Goal: Task Accomplishment & Management: Complete application form

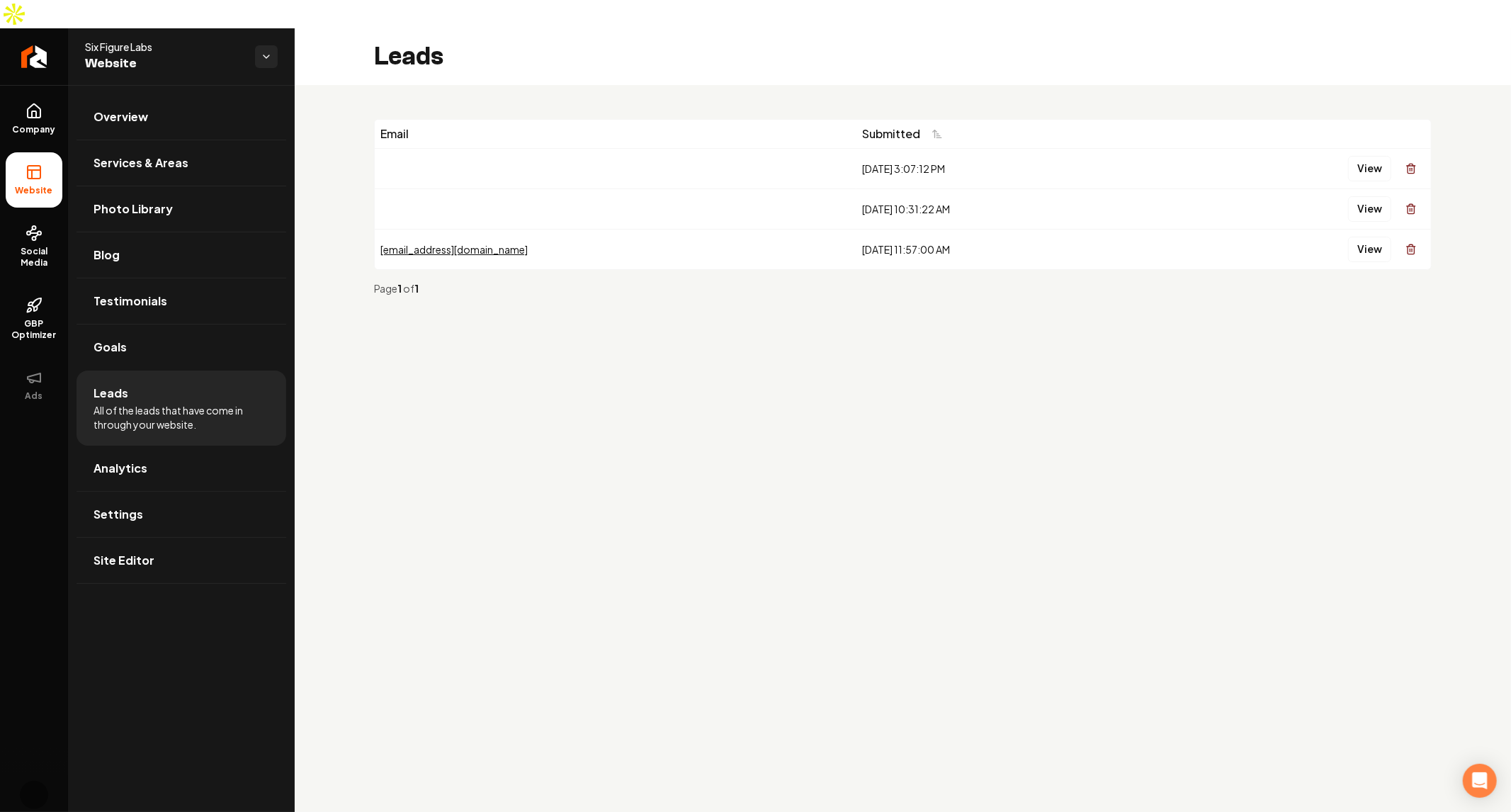
click at [133, 54] on span "Website" at bounding box center [164, 63] width 158 height 20
click at [264, 27] on html "Company Website Social Media GBP Optimizer Ads Account Six Figure Labs Website …" at bounding box center [756, 406] width 1511 height 812
click at [337, 60] on div "[PERSON_NAME]'s Wild West" at bounding box center [371, 48] width 174 height 32
click at [292, 37] on div "Six Figure Labs Website" at bounding box center [181, 57] width 227 height 57
click at [249, 39] on div "Six Figure Labs Website" at bounding box center [170, 56] width 170 height 34
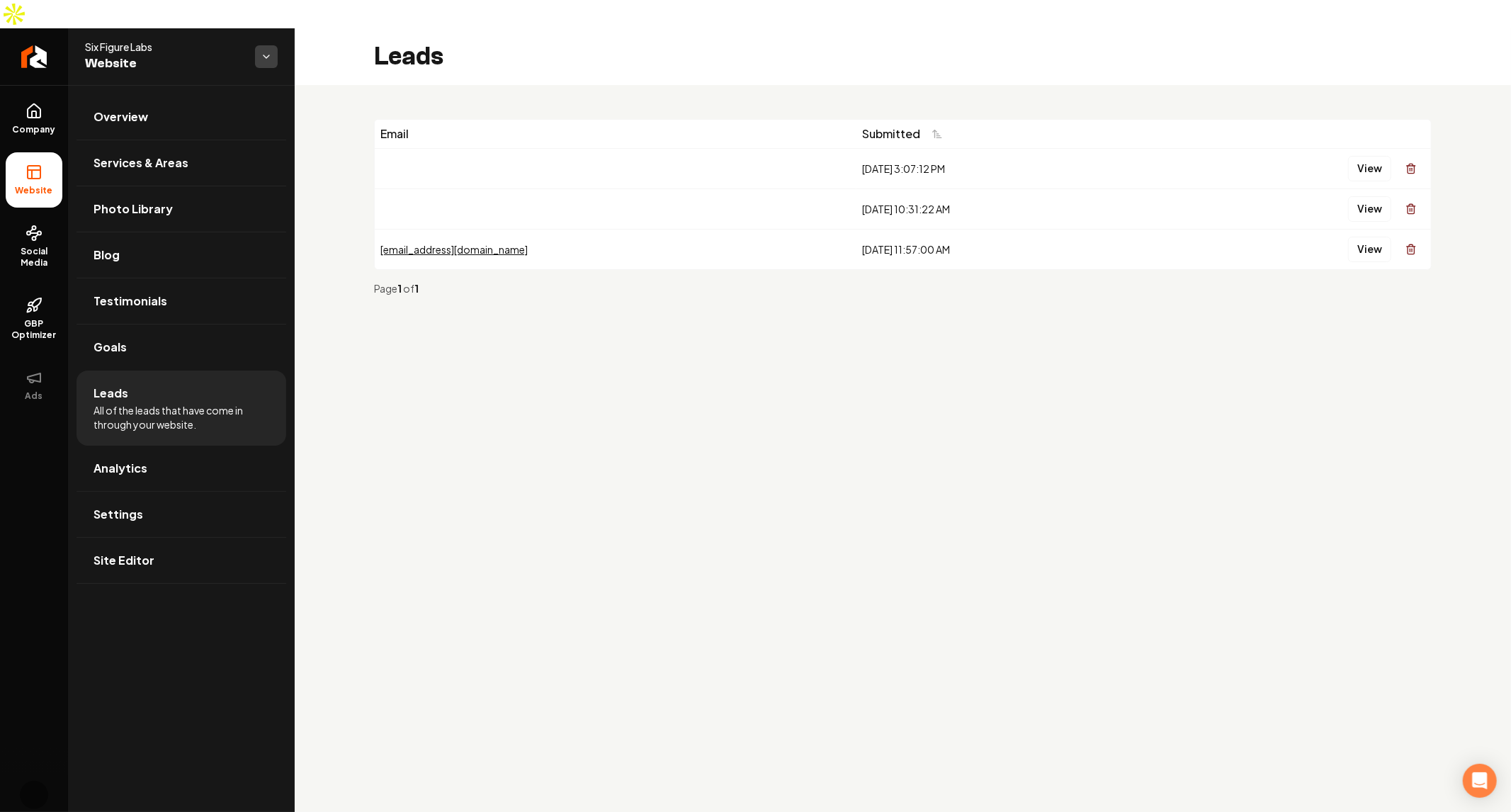
click at [273, 24] on html "Company Website Social Media GBP Optimizer Ads Account Six Figure Labs Website …" at bounding box center [756, 406] width 1511 height 812
click at [325, 58] on link "Mitch's Wild West" at bounding box center [371, 48] width 163 height 23
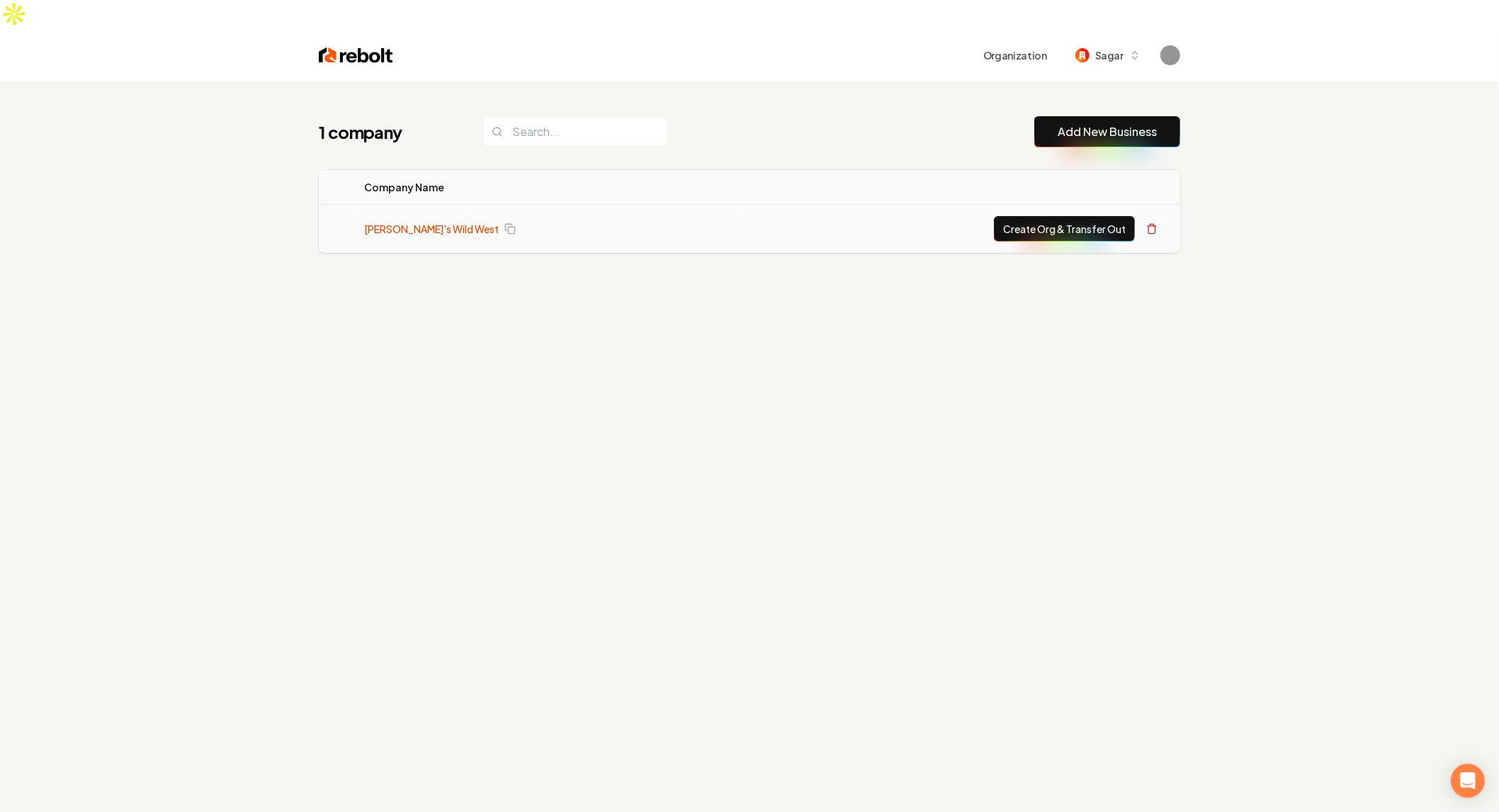
click at [405, 222] on link "[PERSON_NAME]'s Wild West" at bounding box center [431, 229] width 135 height 14
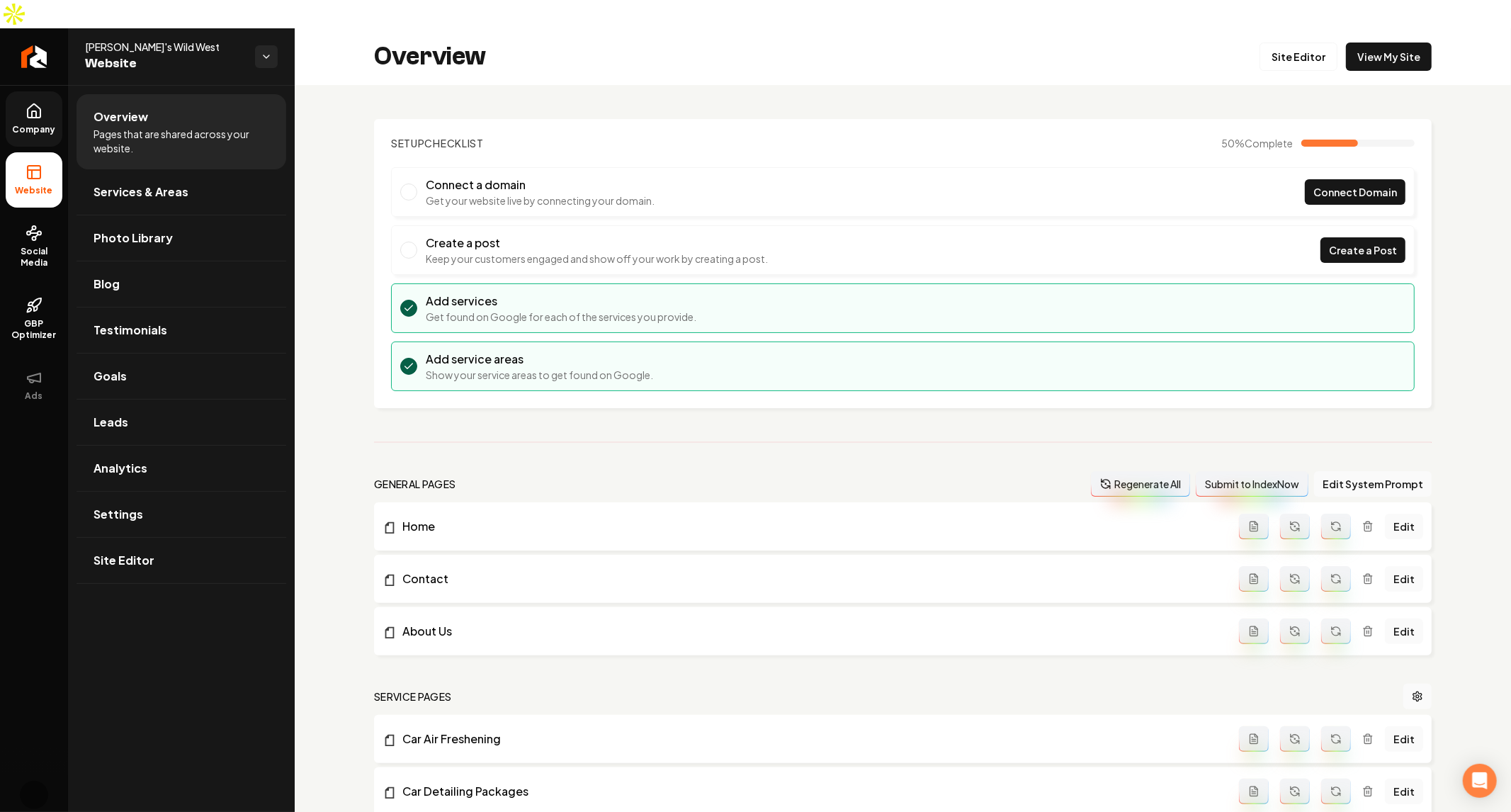
click at [39, 102] on icon at bounding box center [34, 111] width 17 height 17
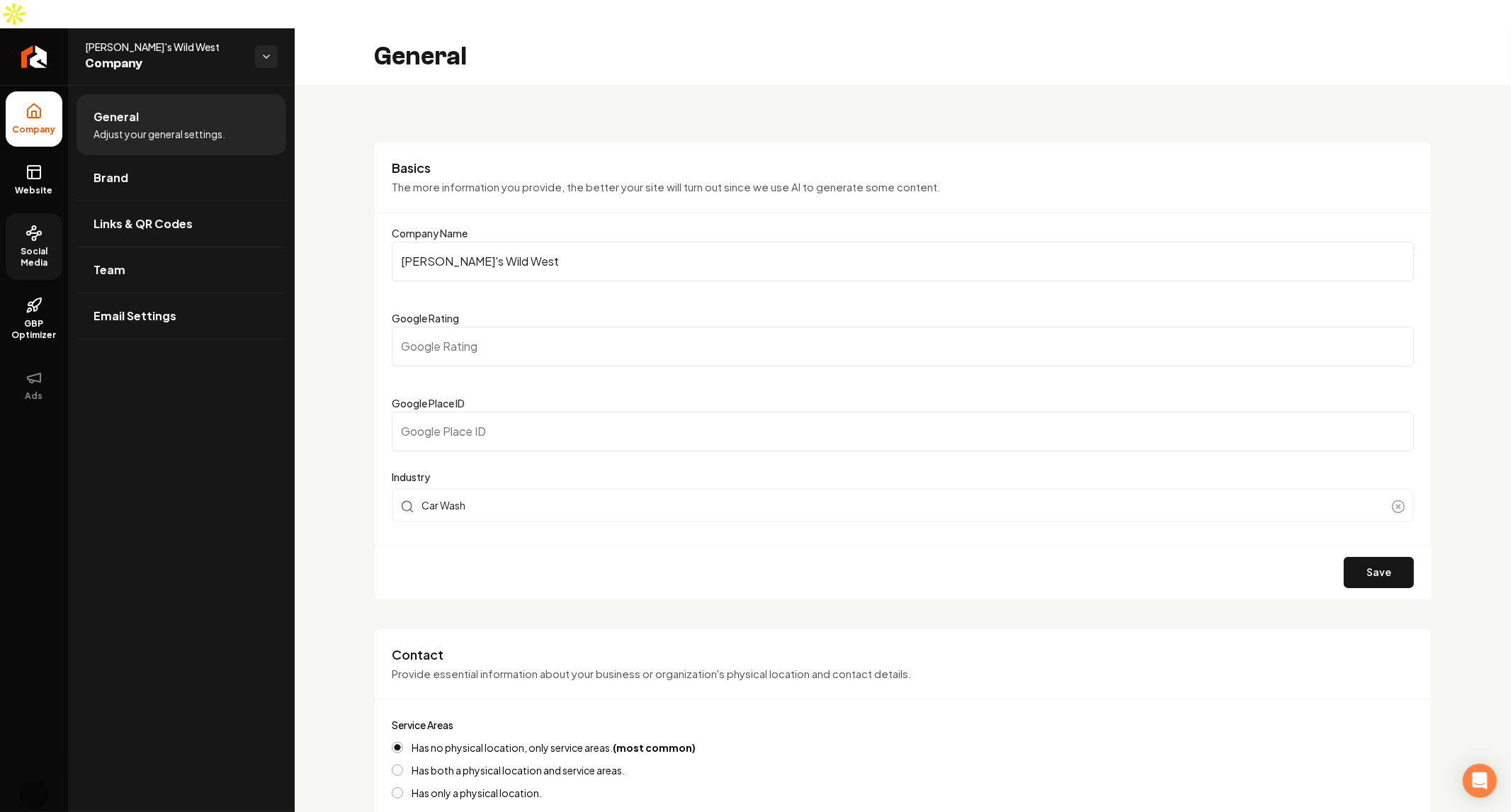
click at [36, 215] on link "Social Media" at bounding box center [34, 247] width 57 height 67
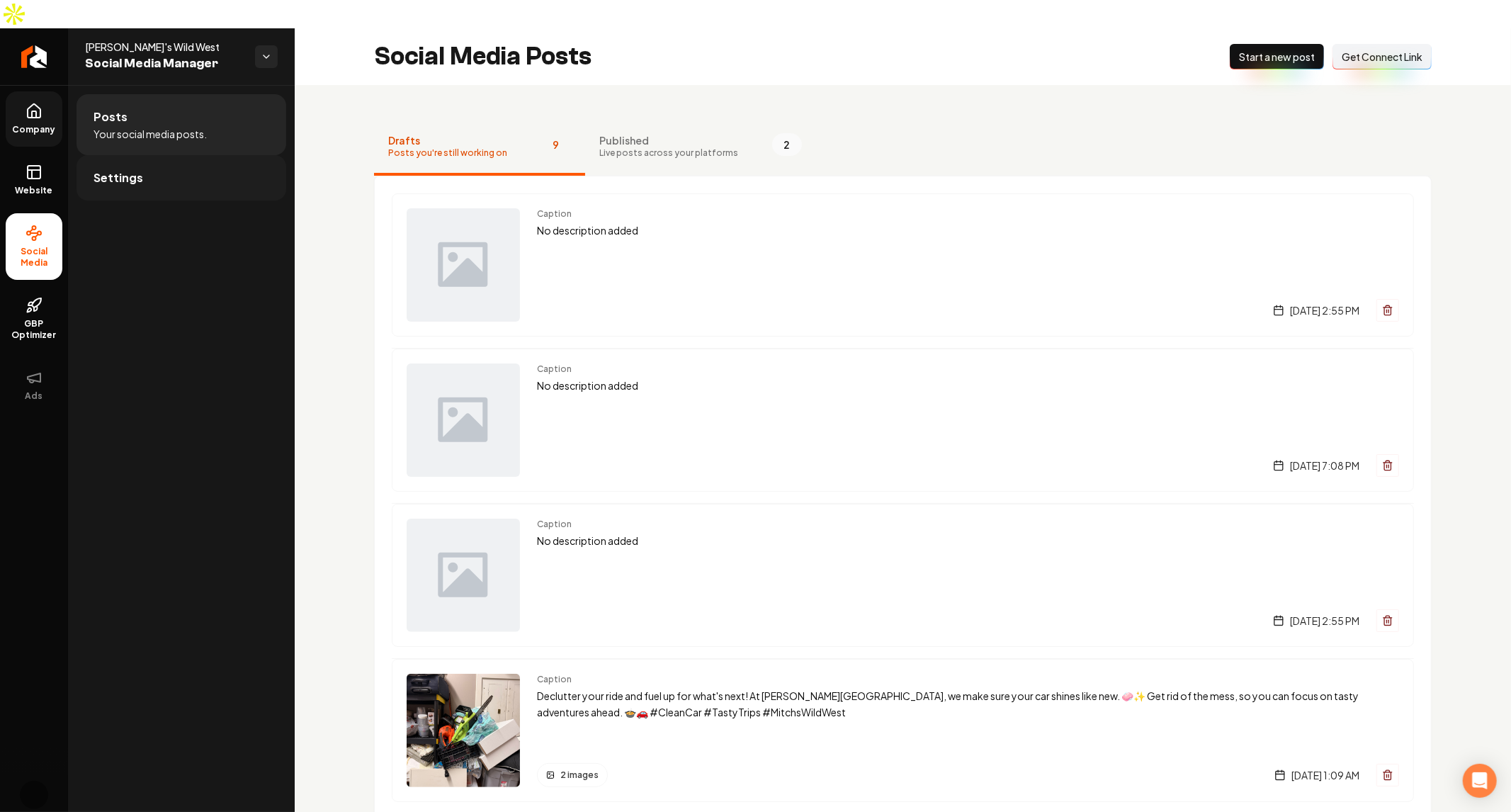
click at [147, 158] on link "Settings" at bounding box center [181, 178] width 210 height 46
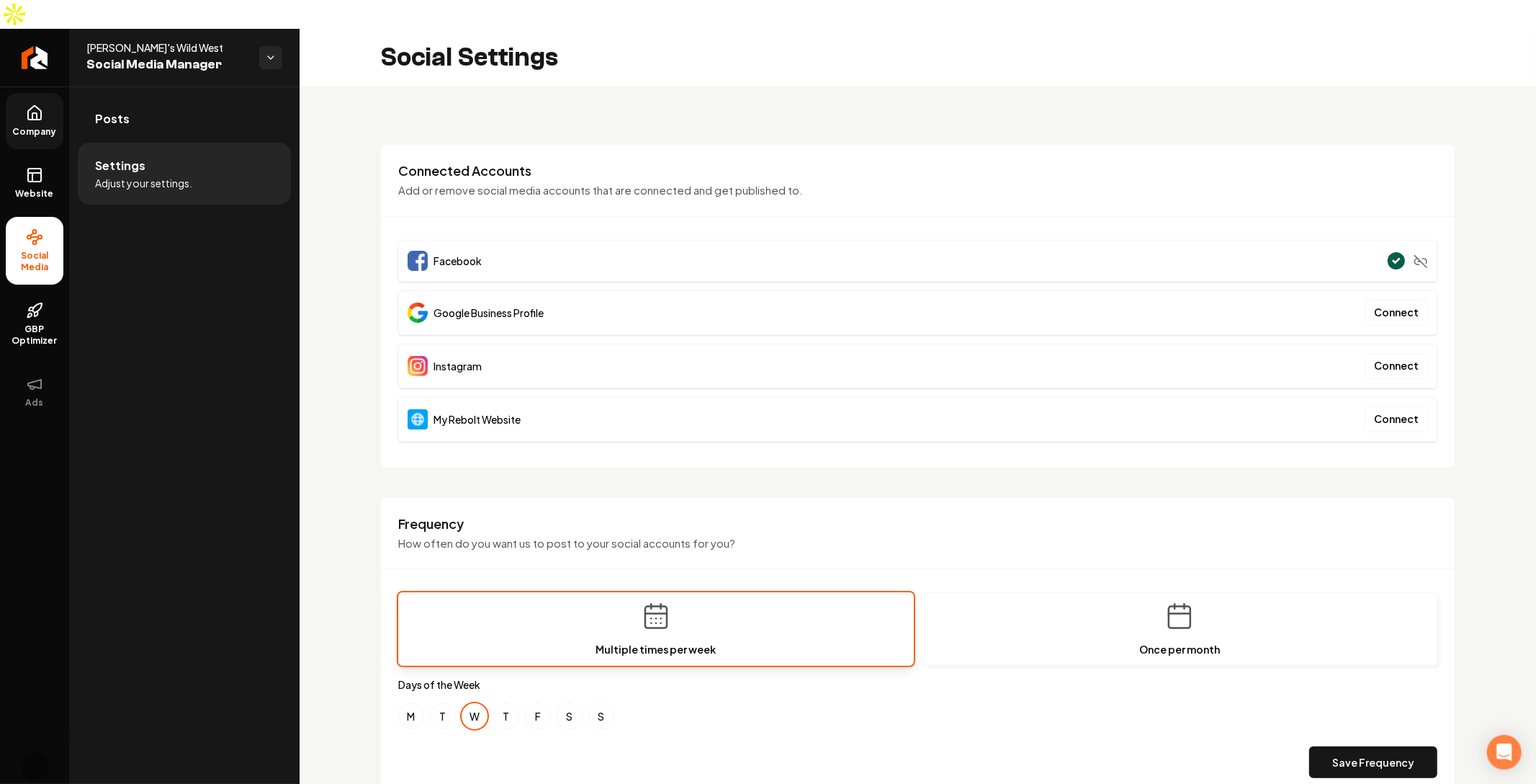
click at [670, 112] on div "**********" at bounding box center [918, 706] width 1236 height 1240
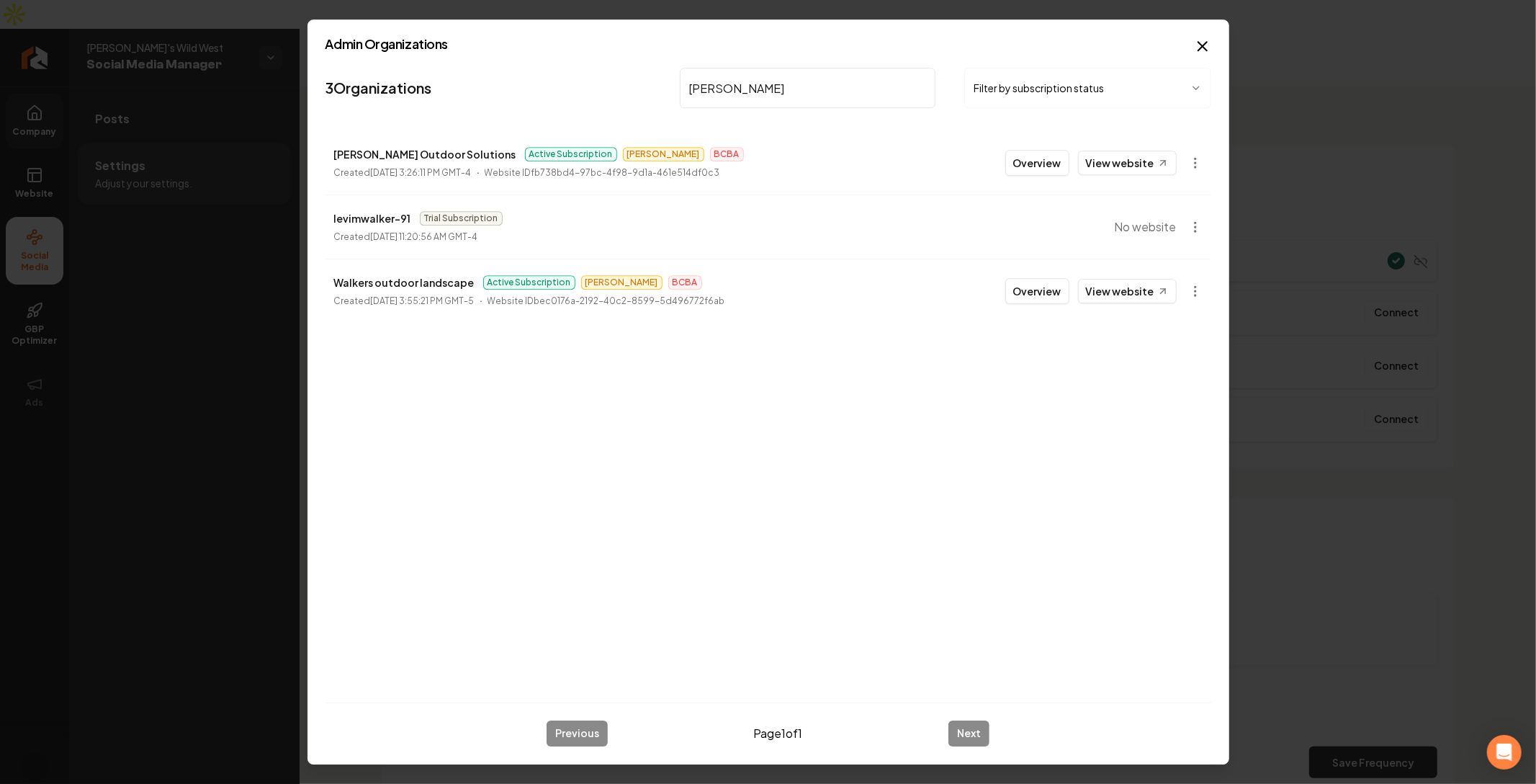
type input "walker"
click at [1124, 162] on link "View website" at bounding box center [1127, 163] width 99 height 25
click at [1041, 170] on button "Overview" at bounding box center [1038, 163] width 64 height 26
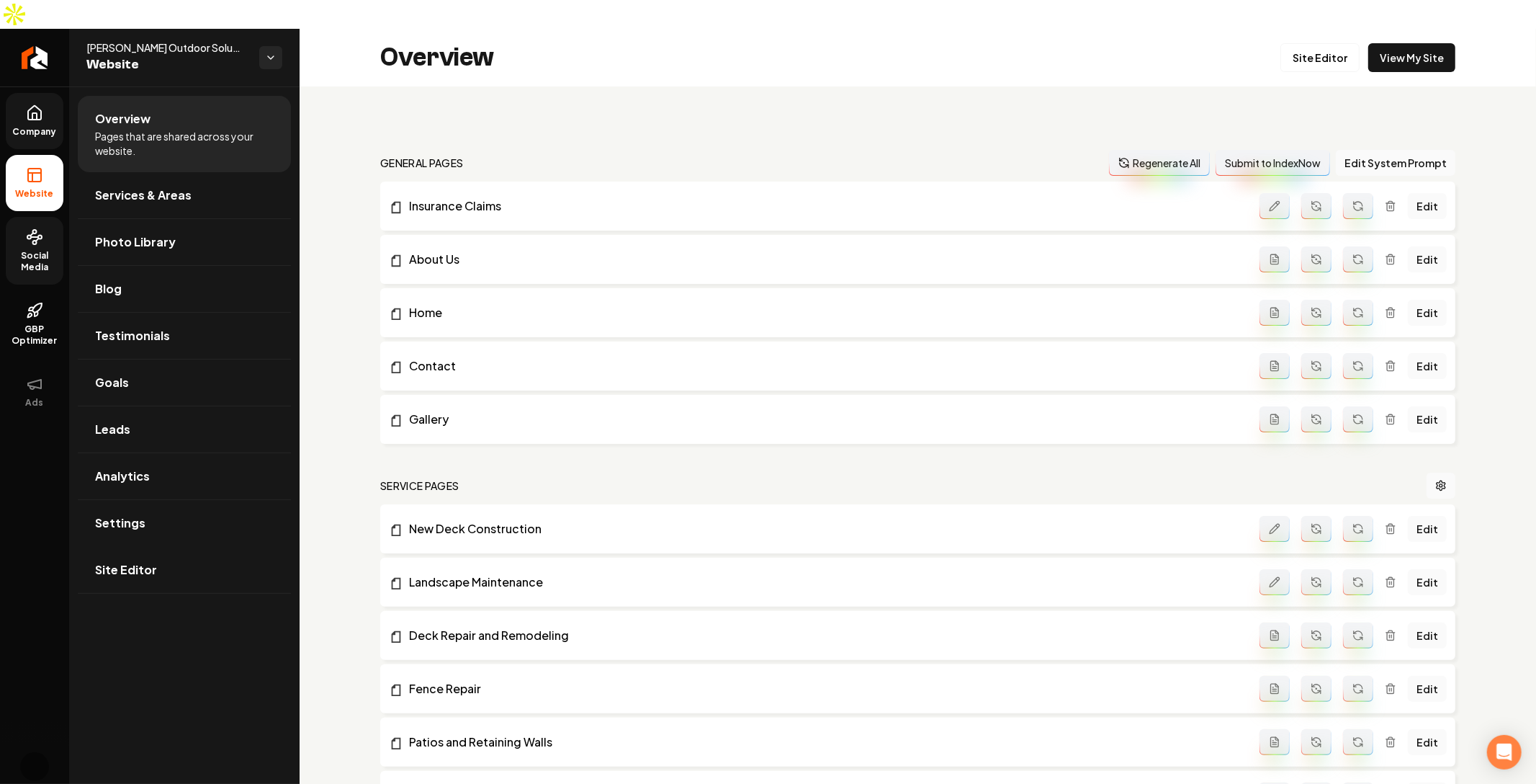
click at [54, 250] on span "Social Media" at bounding box center [34, 261] width 58 height 23
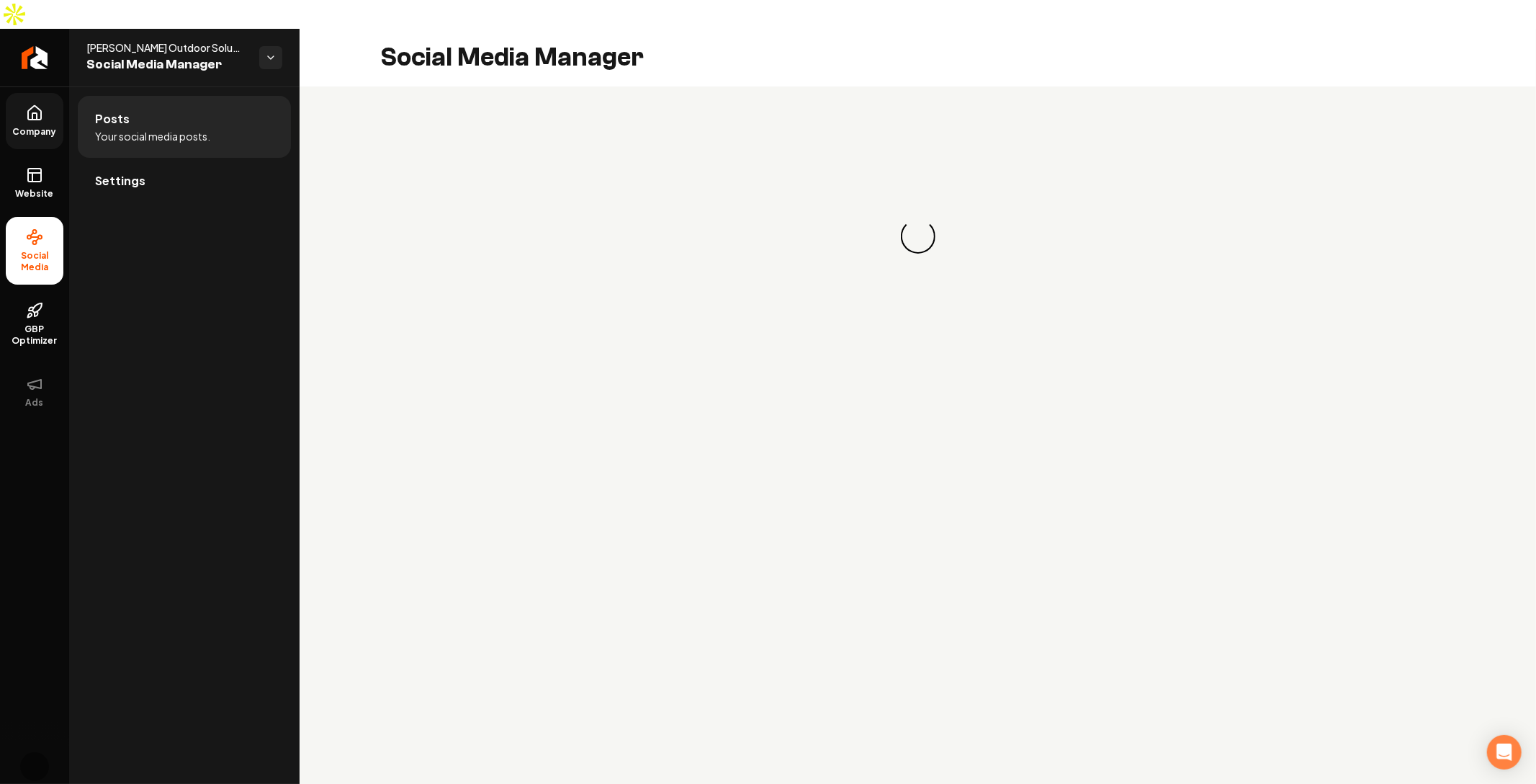
click at [205, 175] on li "Settings" at bounding box center [184, 181] width 213 height 46
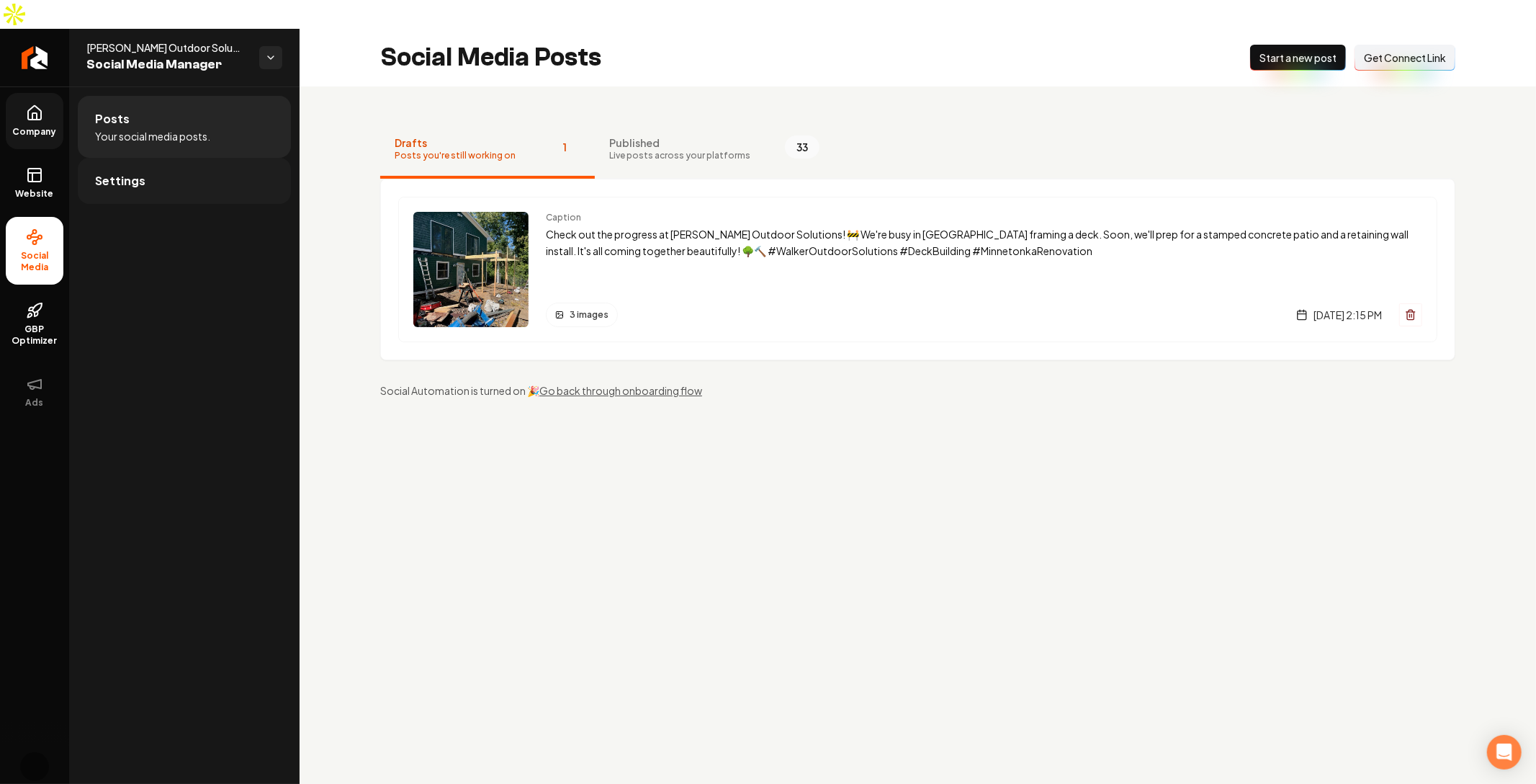
click at [161, 160] on link "Settings" at bounding box center [184, 181] width 213 height 46
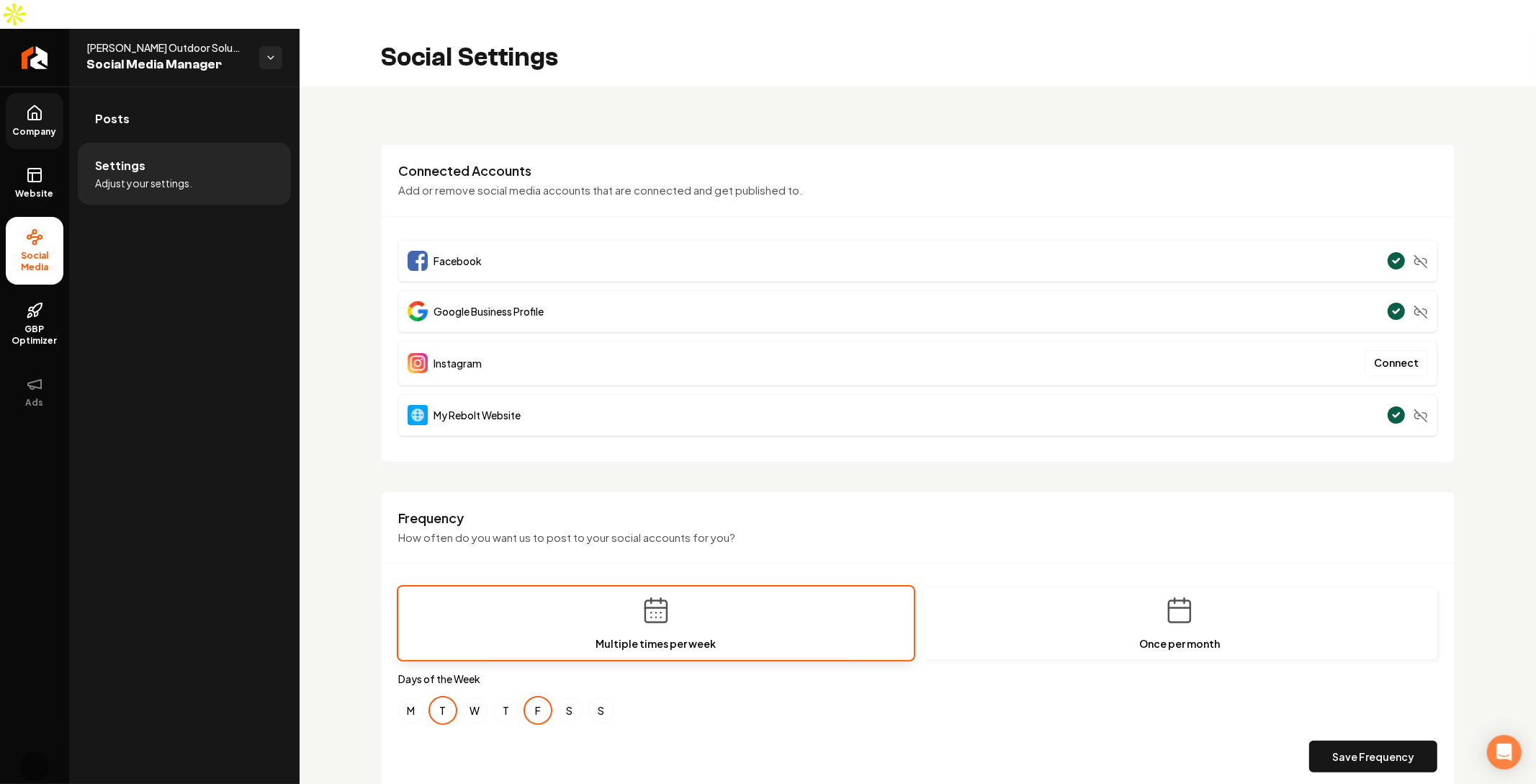
click at [468, 356] on span "Instagram" at bounding box center [457, 363] width 48 height 14
click at [39, 126] on span "Company" at bounding box center [34, 131] width 55 height 11
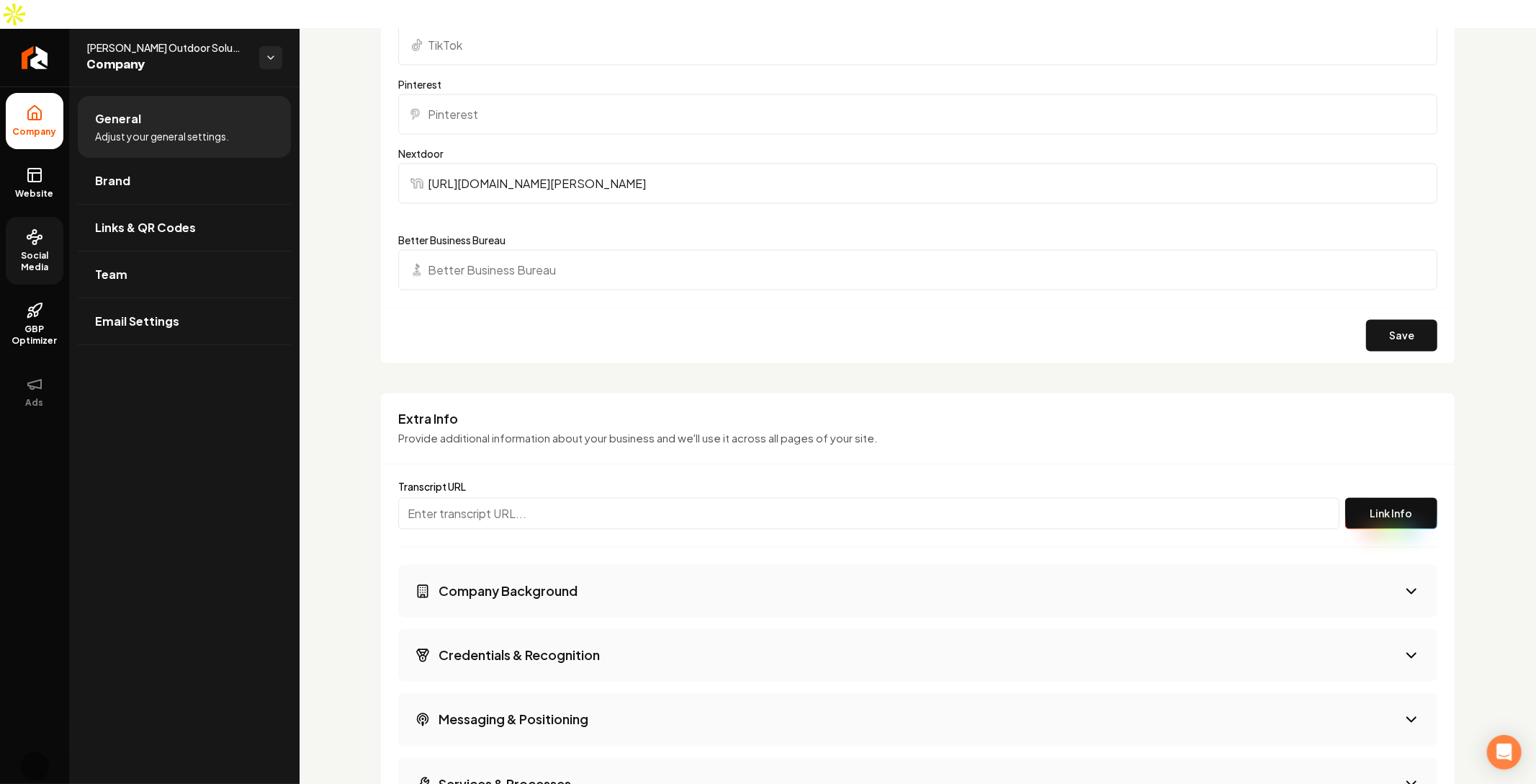
scroll to position [1949, 0]
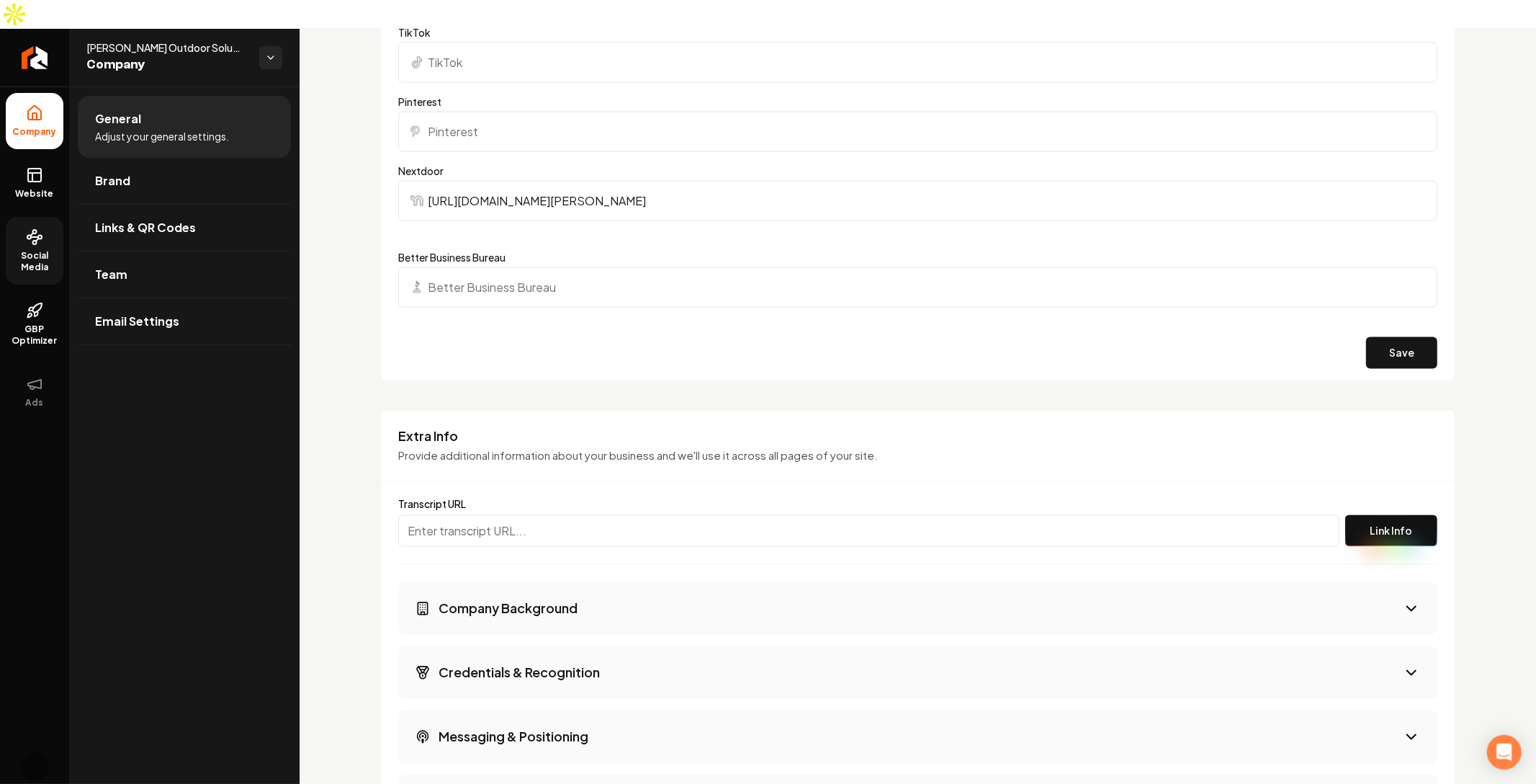
scroll to position [2326, 0]
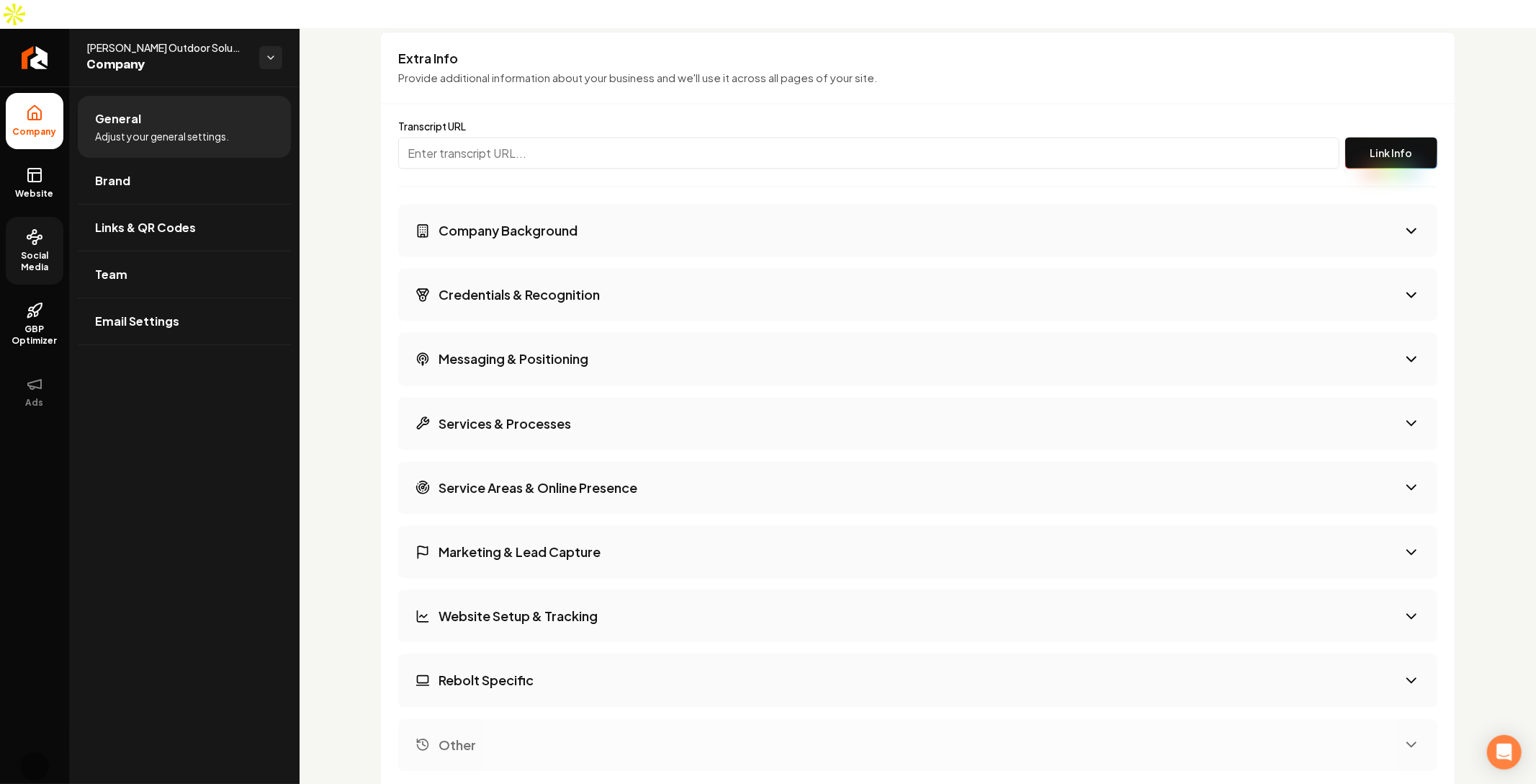
click at [421, 50] on h3 "Extra Info" at bounding box center [918, 59] width 1039 height 18
click at [554, 222] on h3 "Company Background" at bounding box center [509, 231] width 139 height 18
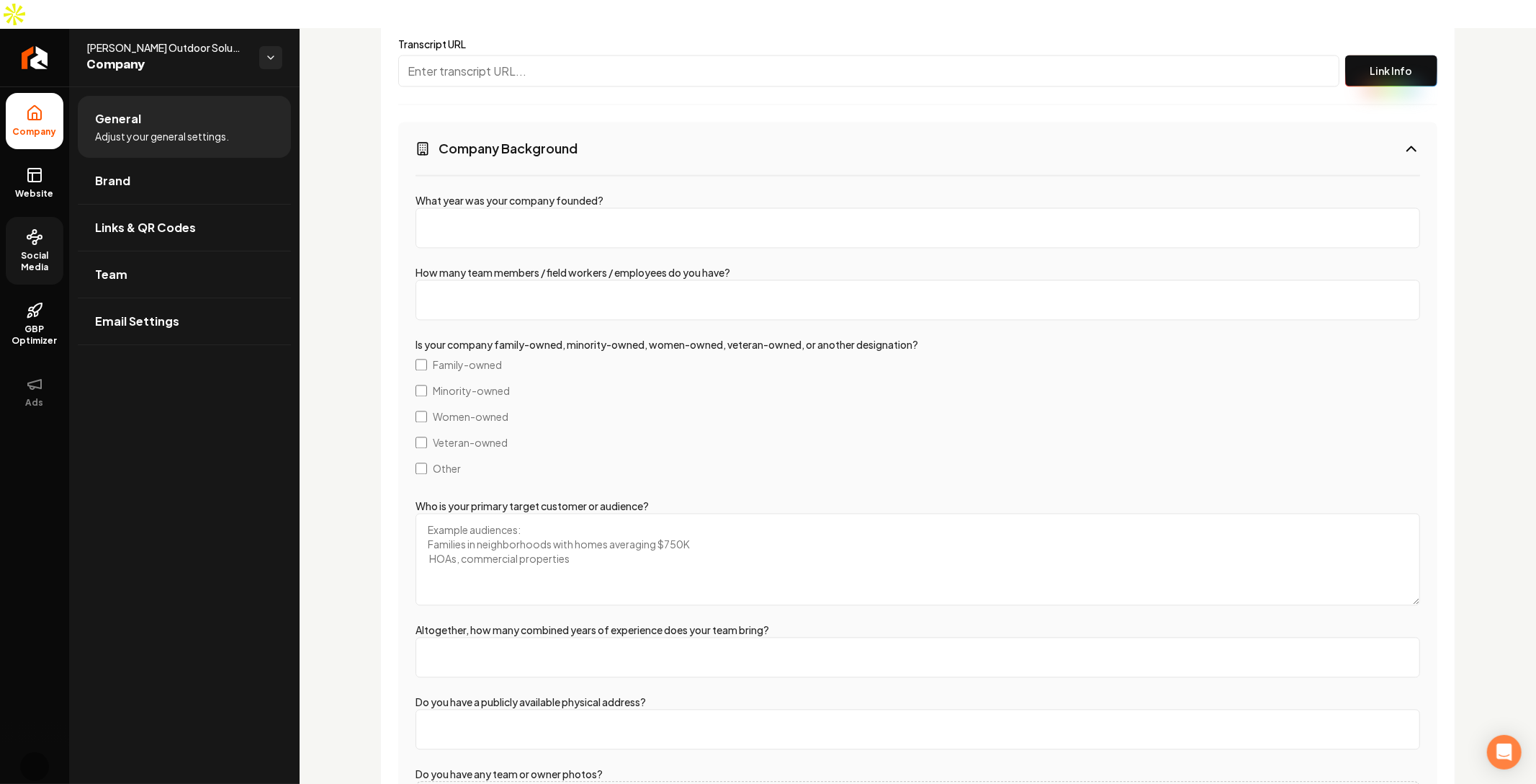
scroll to position [2409, 0]
click at [631, 207] on input "What year was your company founded?" at bounding box center [918, 227] width 1005 height 40
type input "202"
click at [557, 266] on label "How many team members / field workers / employees do you have?" at bounding box center [573, 272] width 315 height 13
click at [557, 279] on input "How many team members / field workers / employees do you have?" at bounding box center [918, 300] width 1005 height 40
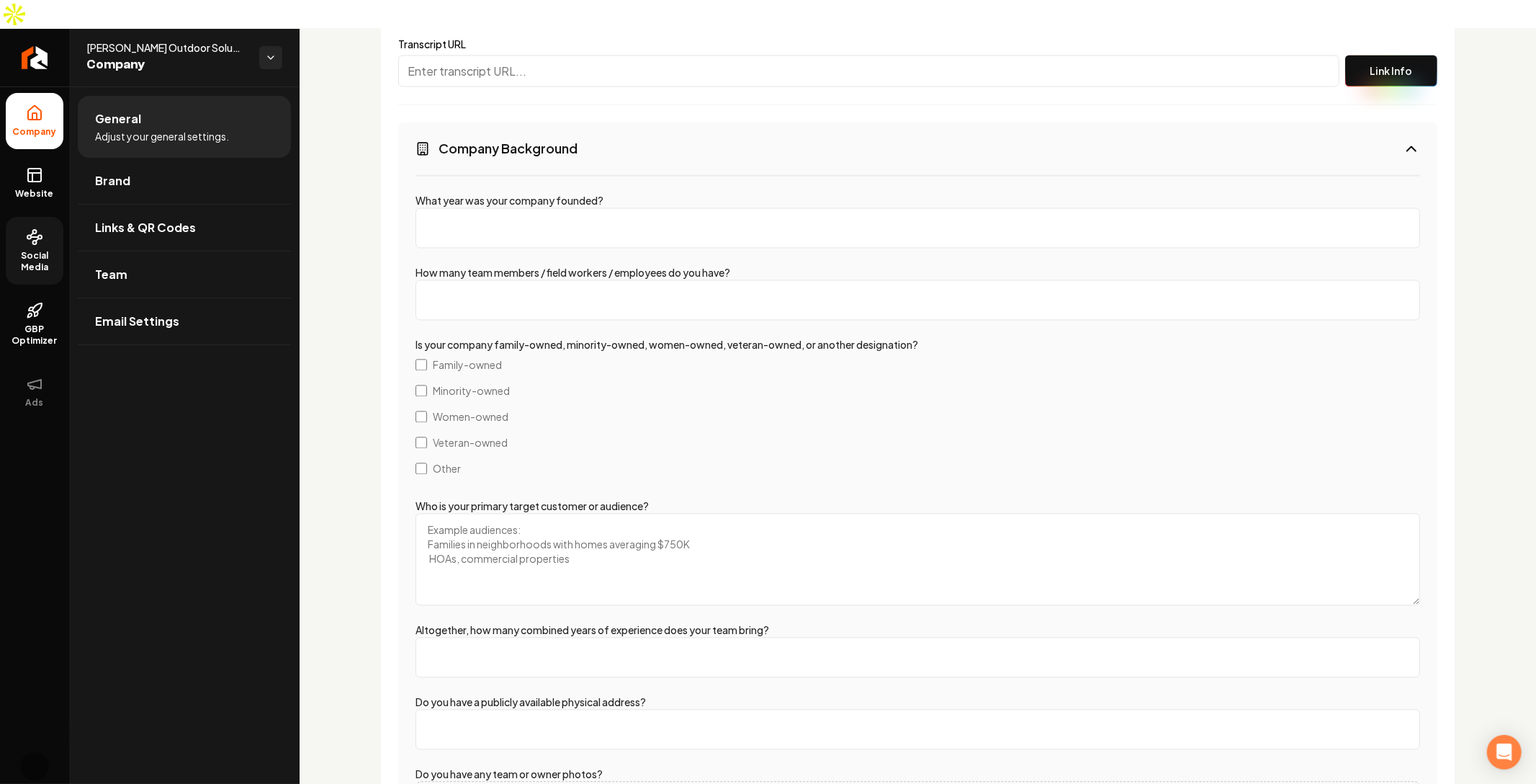
click at [555, 279] on input "How many team members / field workers / employees do you have?" at bounding box center [918, 300] width 1005 height 40
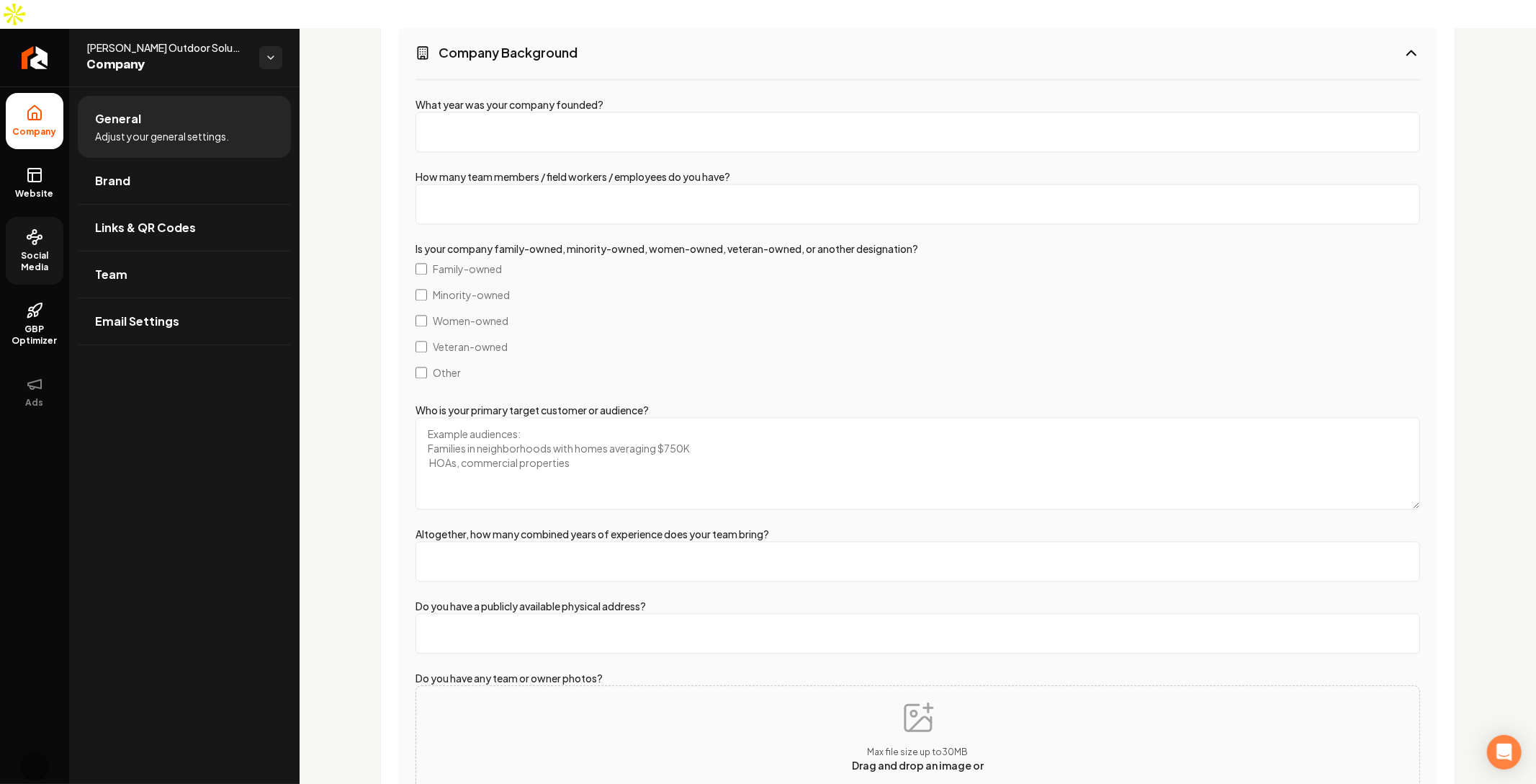
click at [473, 417] on textarea "Who is your primary target customer or audience?" at bounding box center [918, 463] width 1005 height 92
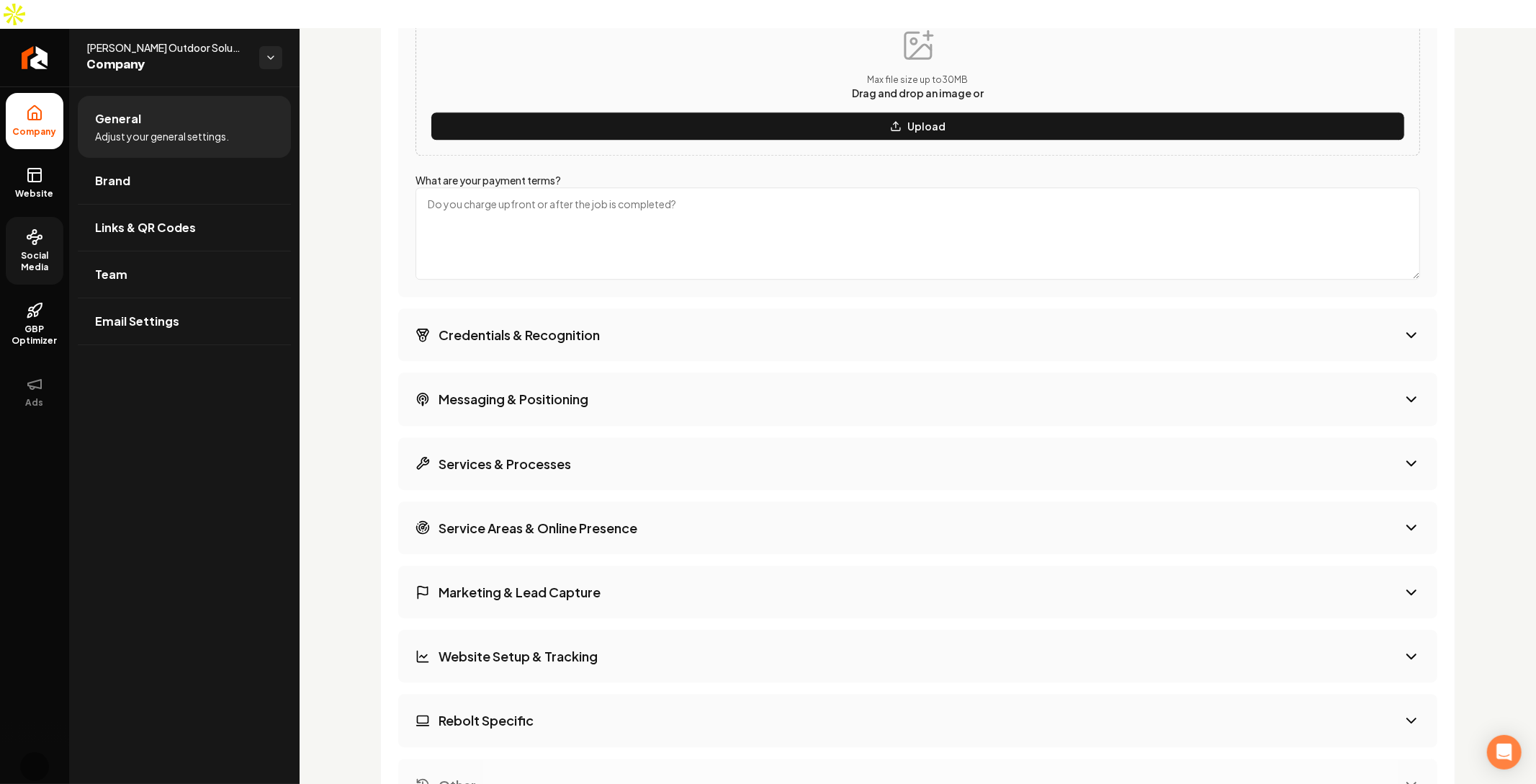
scroll to position [3198, 0]
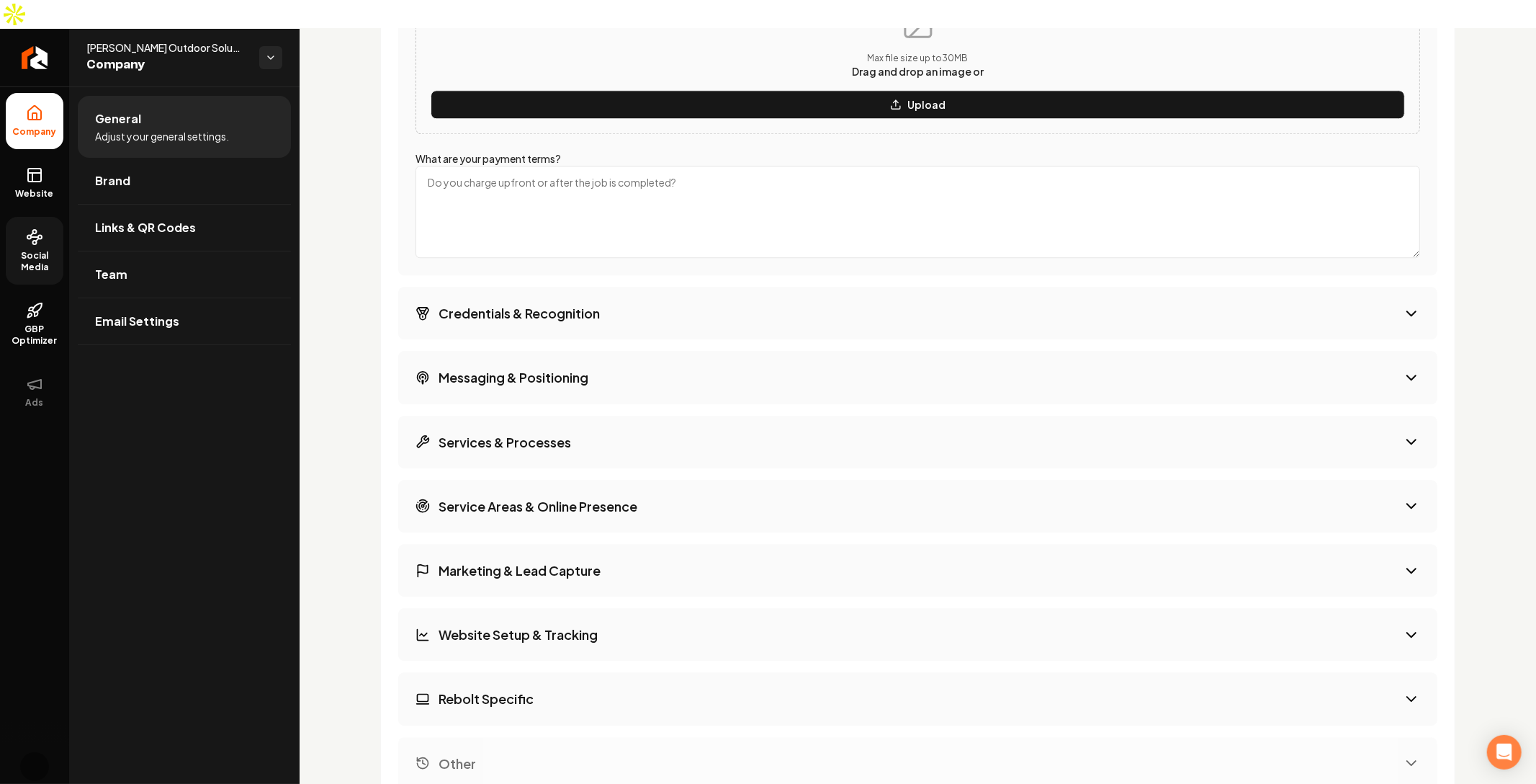
click at [569, 297] on button "Credentials & Recognition" at bounding box center [918, 313] width 1039 height 53
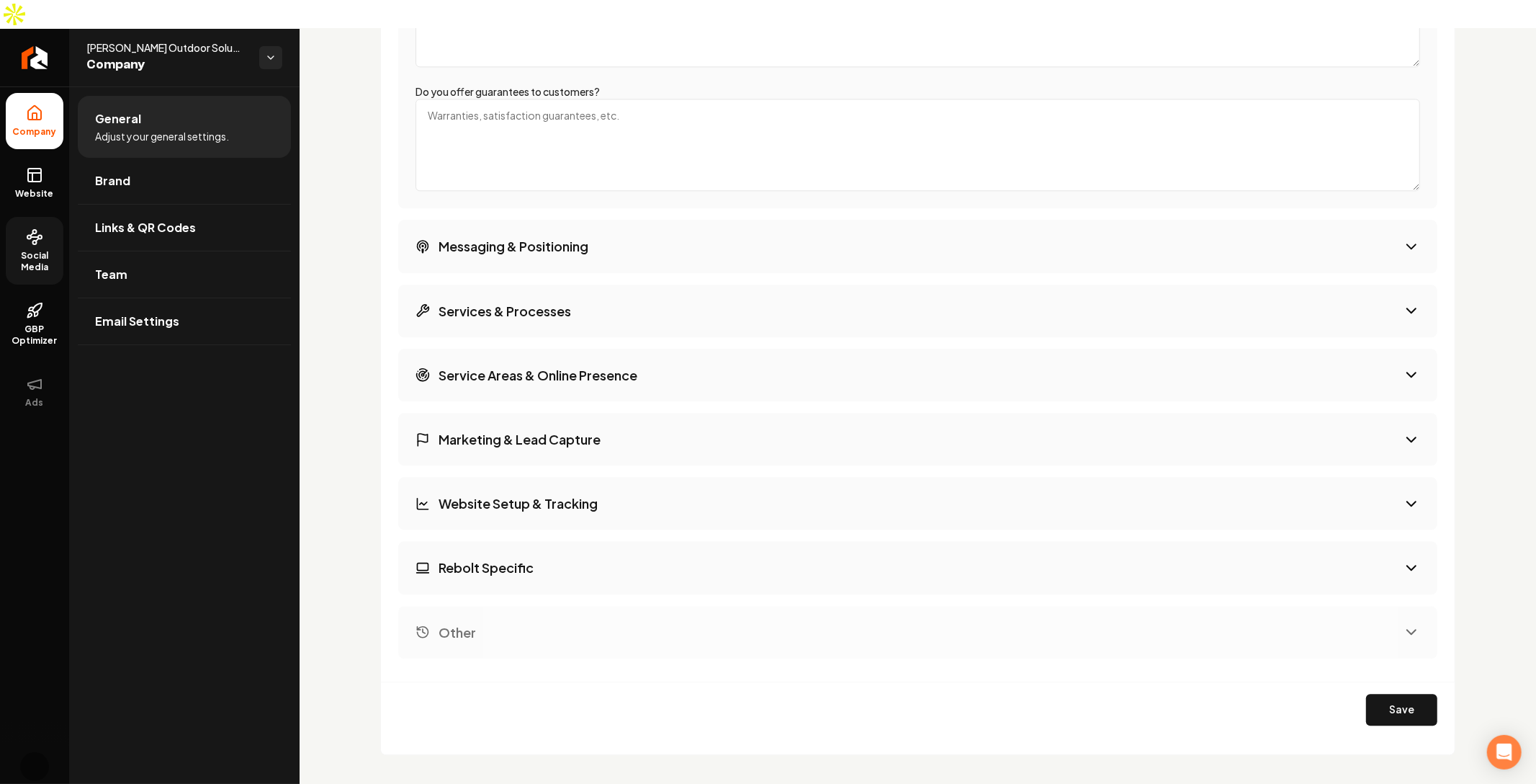
scroll to position [2434, 0]
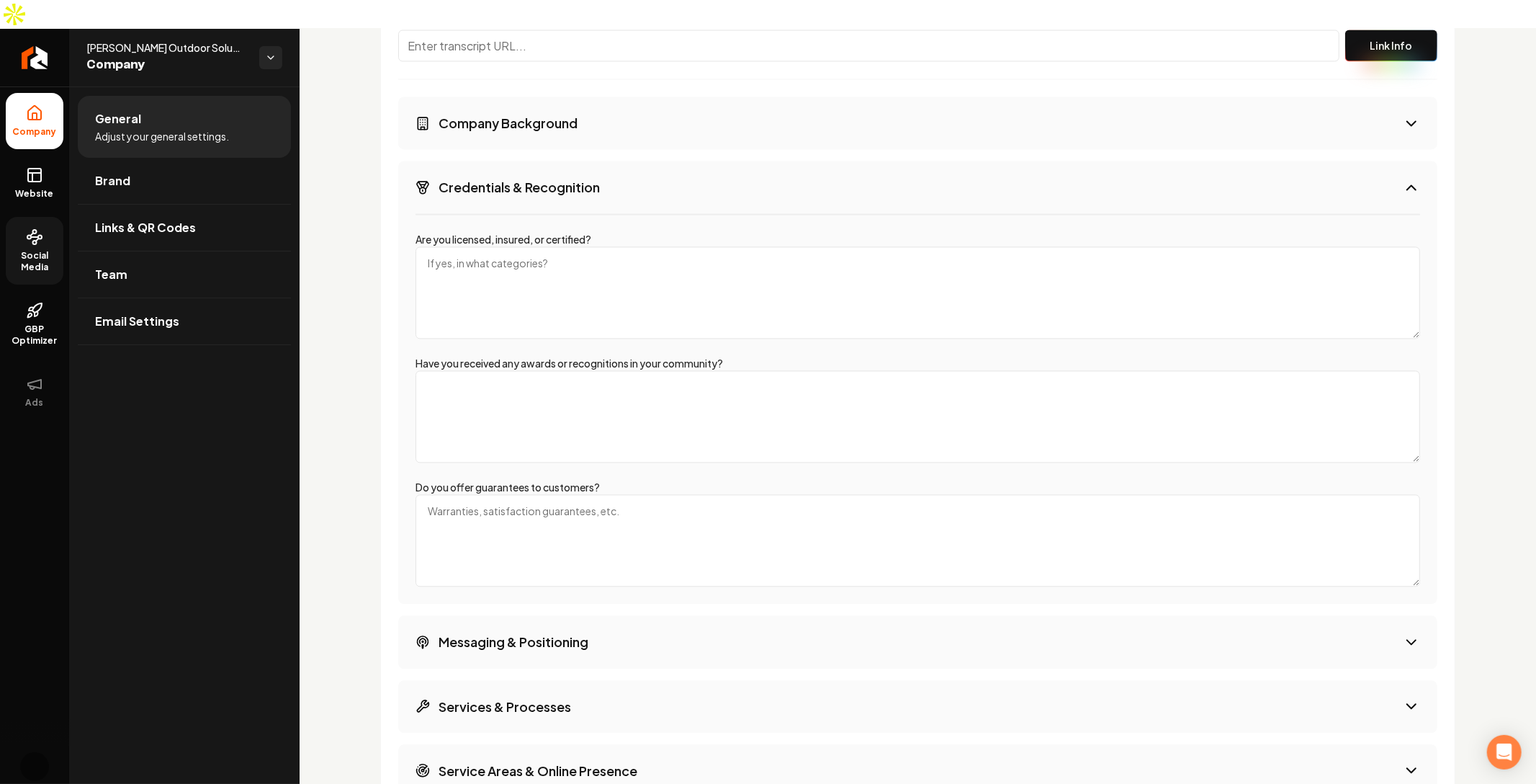
click at [551, 633] on h3 "Messaging & Positioning" at bounding box center [513, 641] width 150 height 18
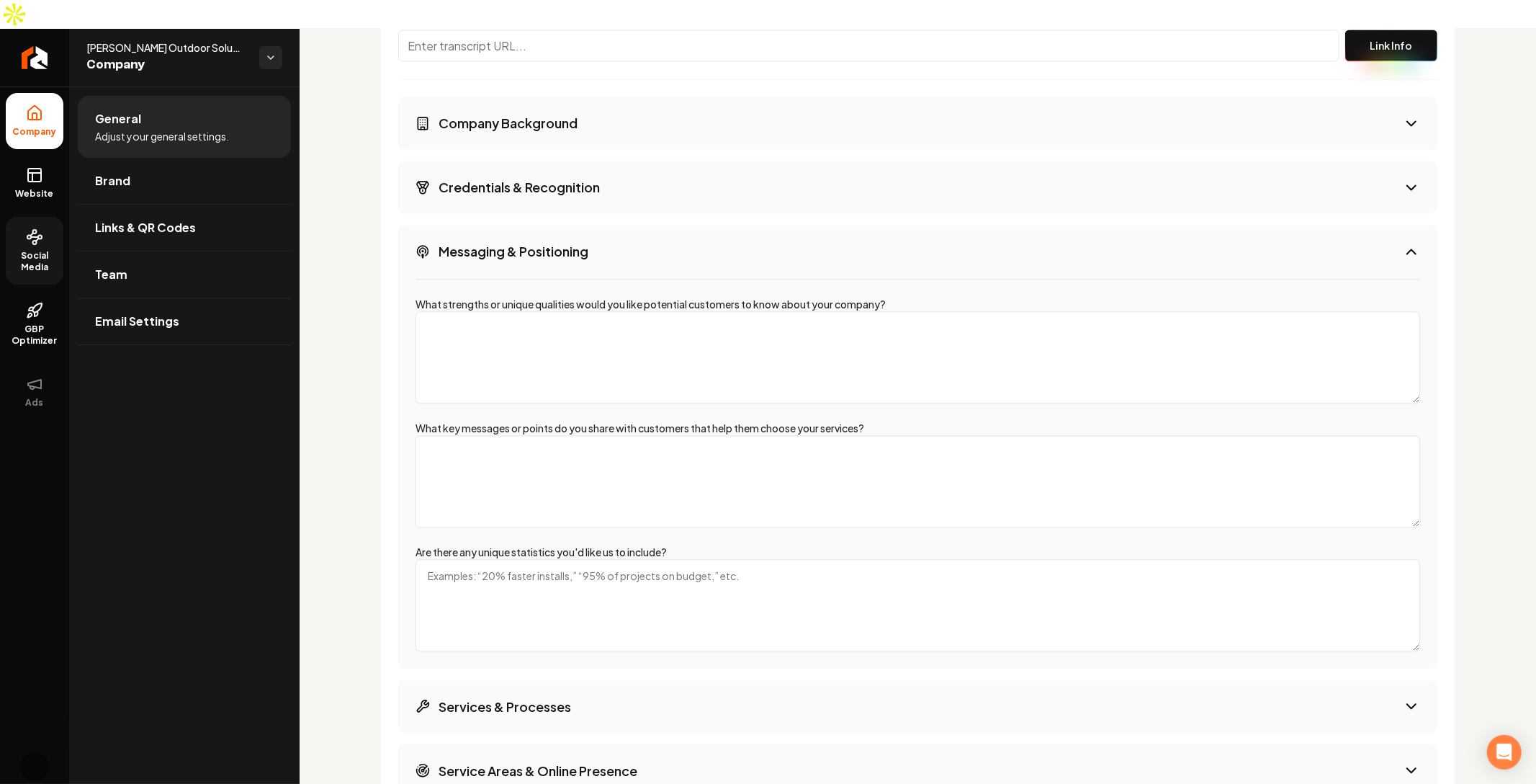
scroll to position [2664, 0]
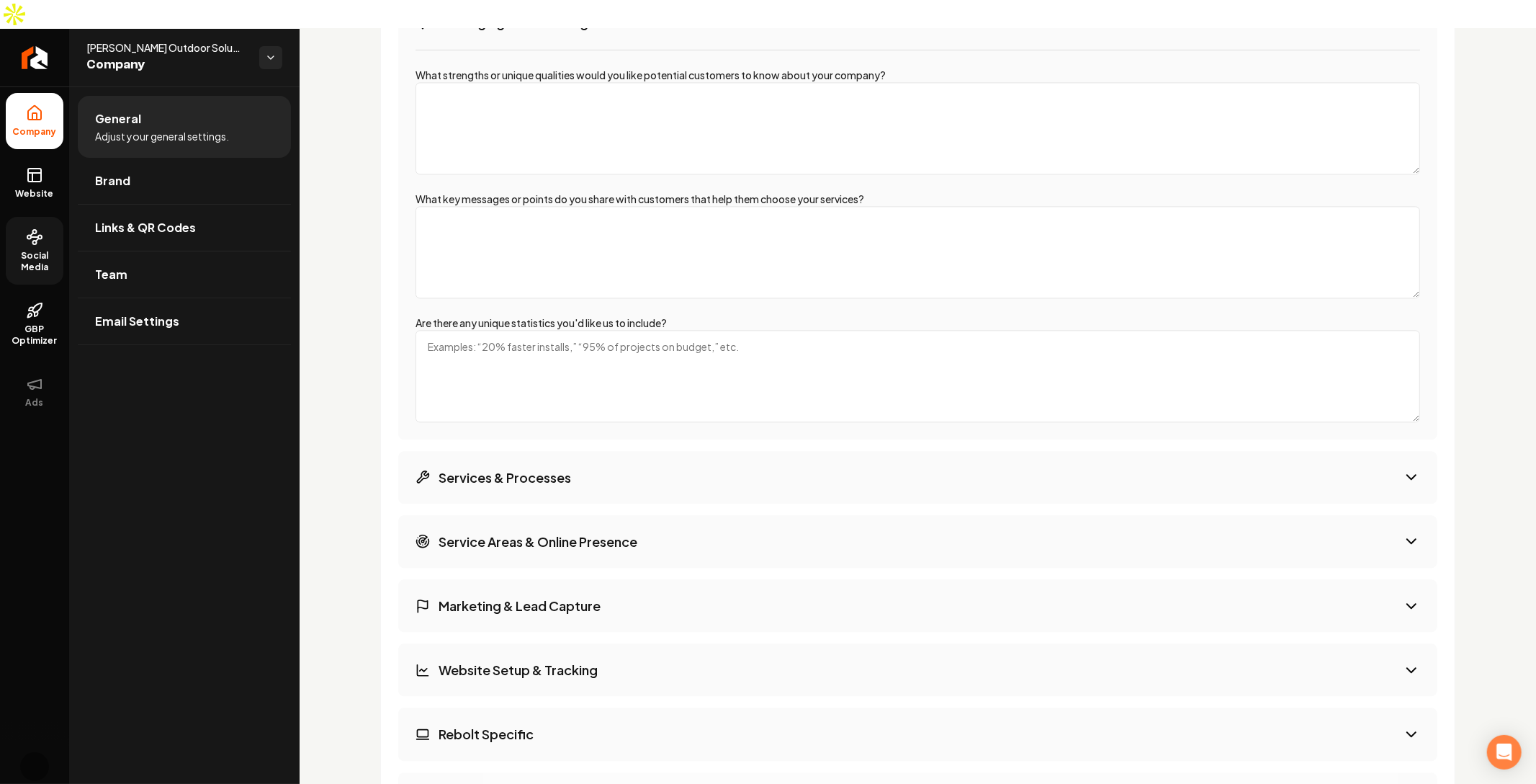
click at [580, 459] on button "Services & Processes" at bounding box center [918, 477] width 1039 height 53
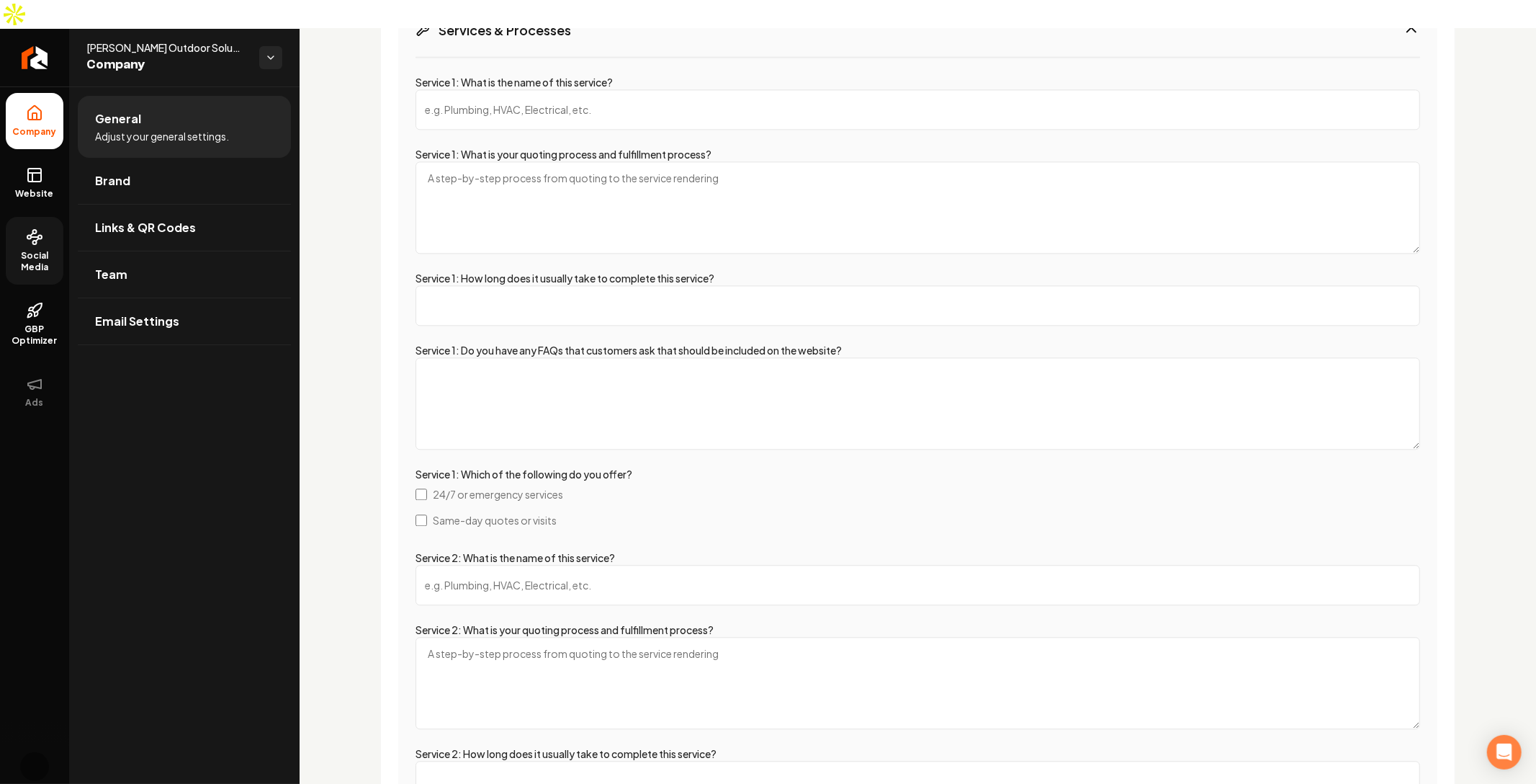
scroll to position [2721, 0]
click at [269, 22] on html "Company Website Social Media GBP Optimizer Ads Account Walker Outdoor Solutions…" at bounding box center [768, 392] width 1536 height 784
click at [328, 45] on span "Mitch's Wild West" at bounding box center [366, 49] width 138 height 14
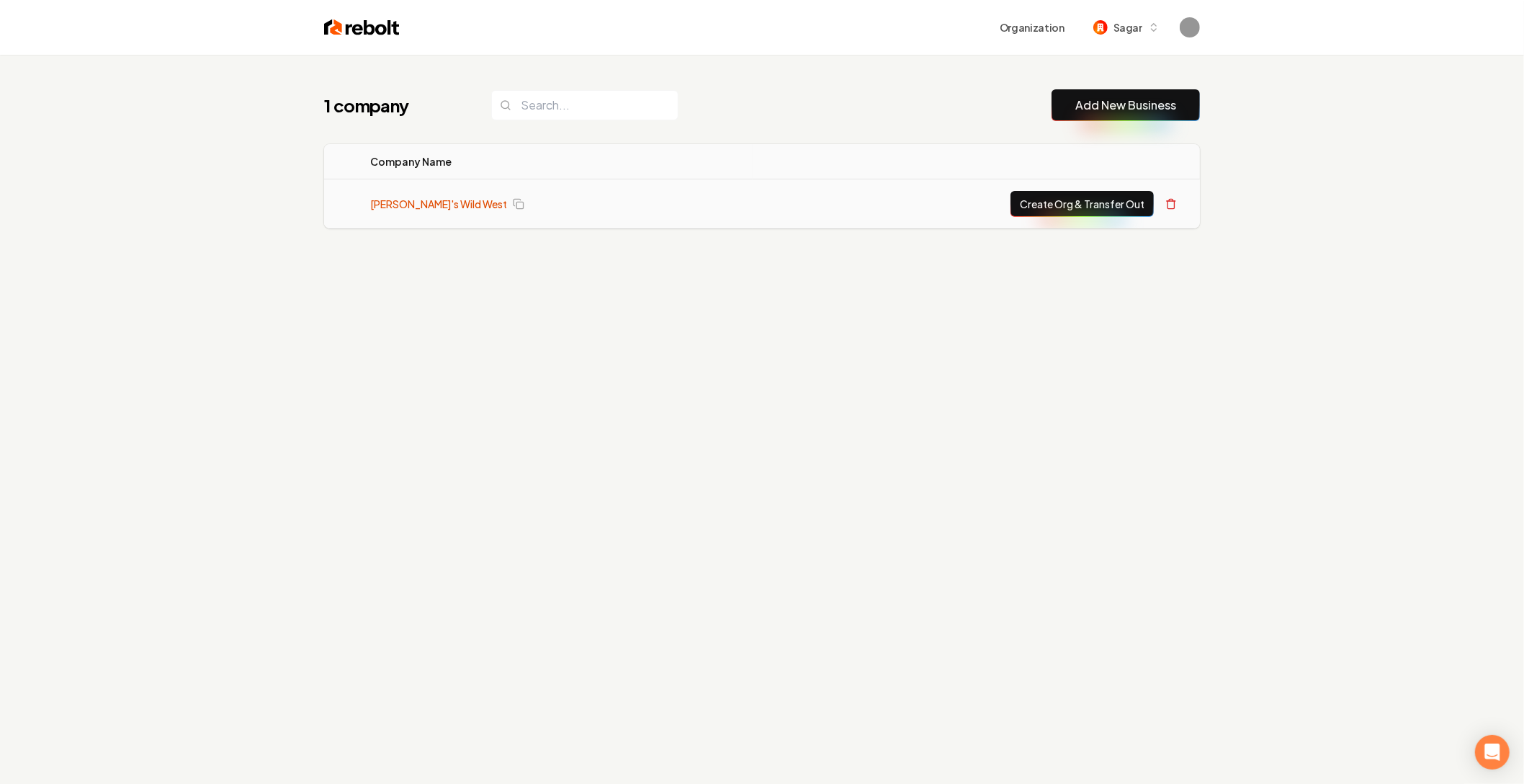
click at [428, 203] on link "Mitch's Wild West" at bounding box center [438, 204] width 137 height 14
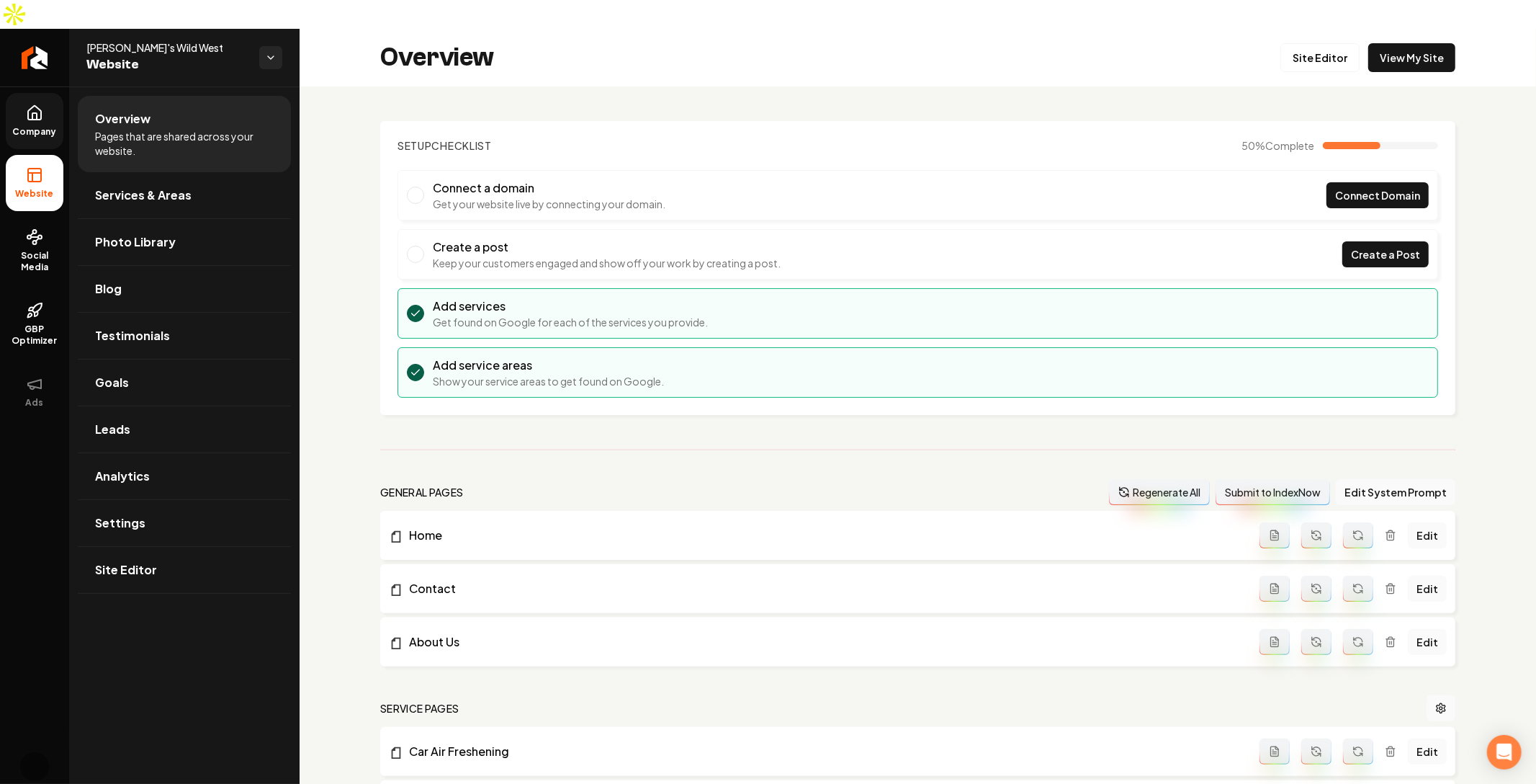
click at [34, 126] on span "Company" at bounding box center [34, 131] width 55 height 11
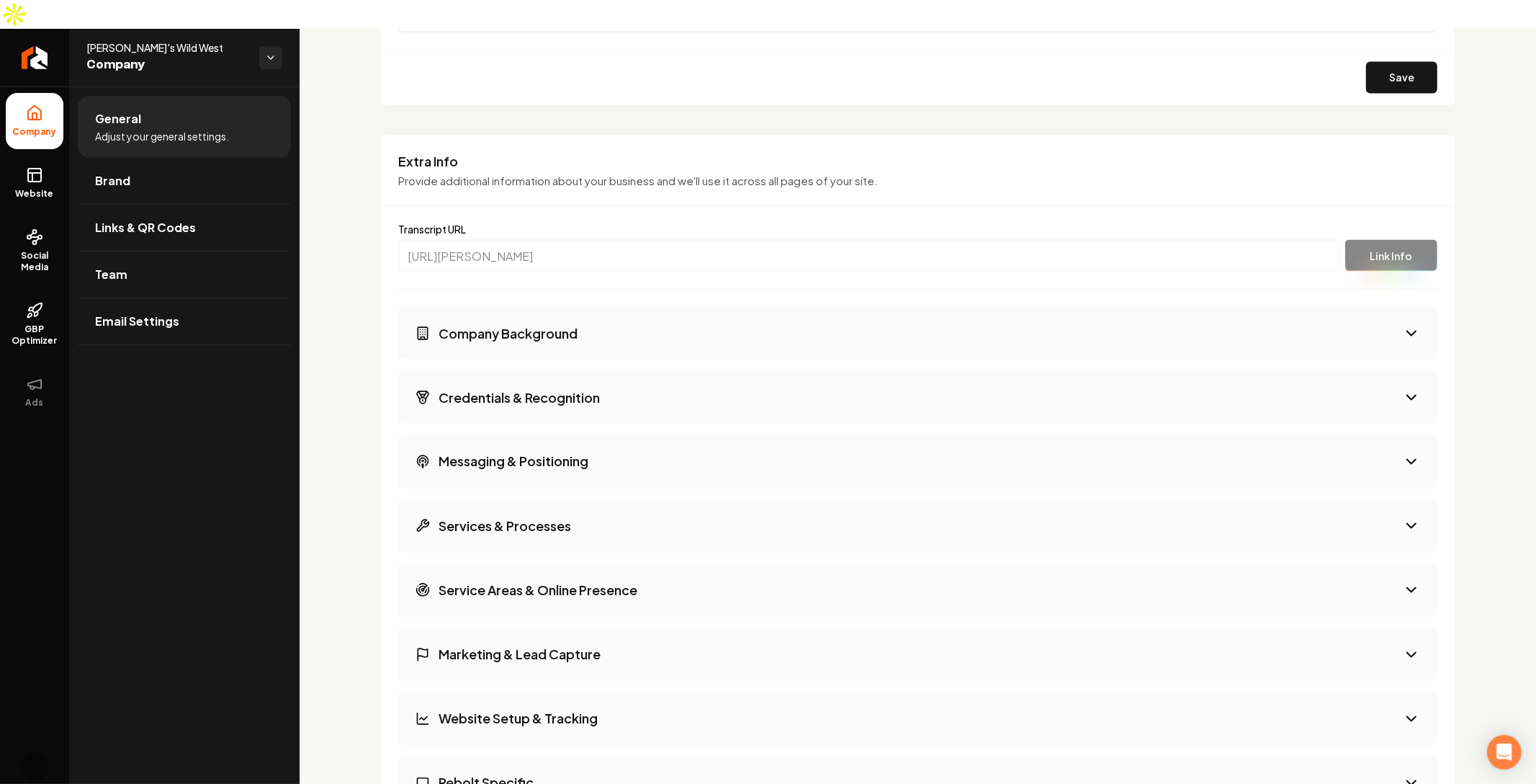
scroll to position [1995, 0]
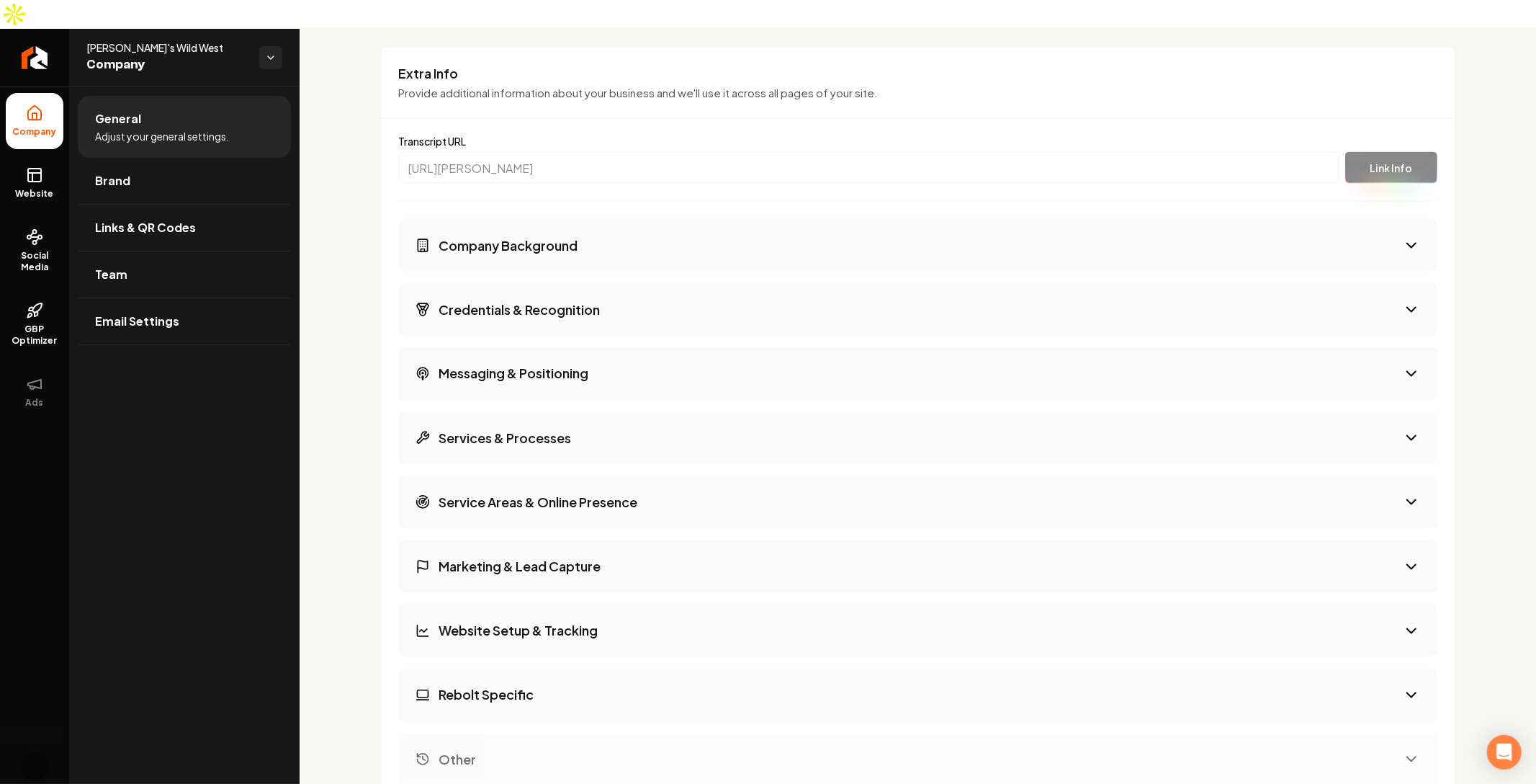
click at [611, 233] on button "Company Background" at bounding box center [918, 245] width 1039 height 53
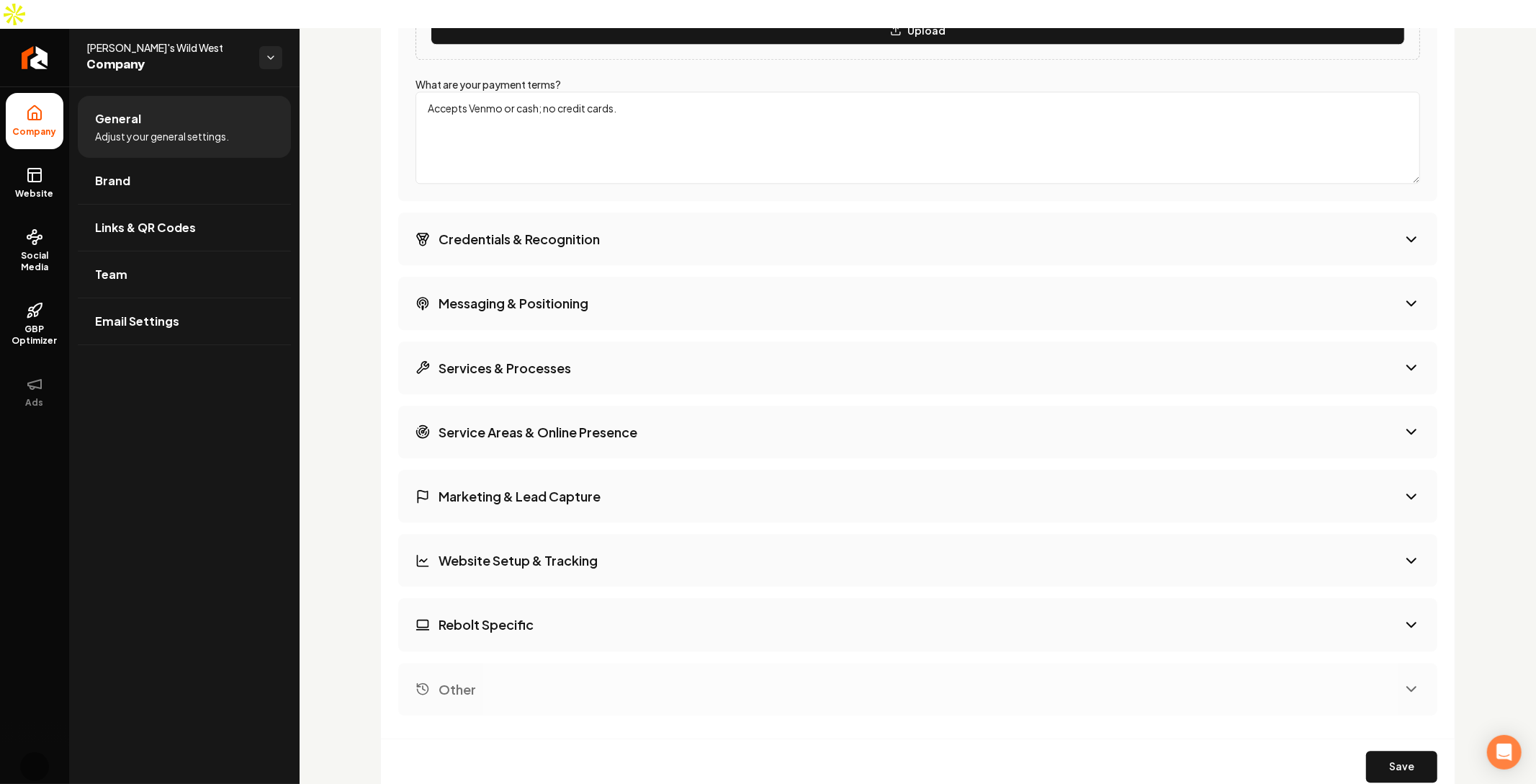
scroll to position [3008, 0]
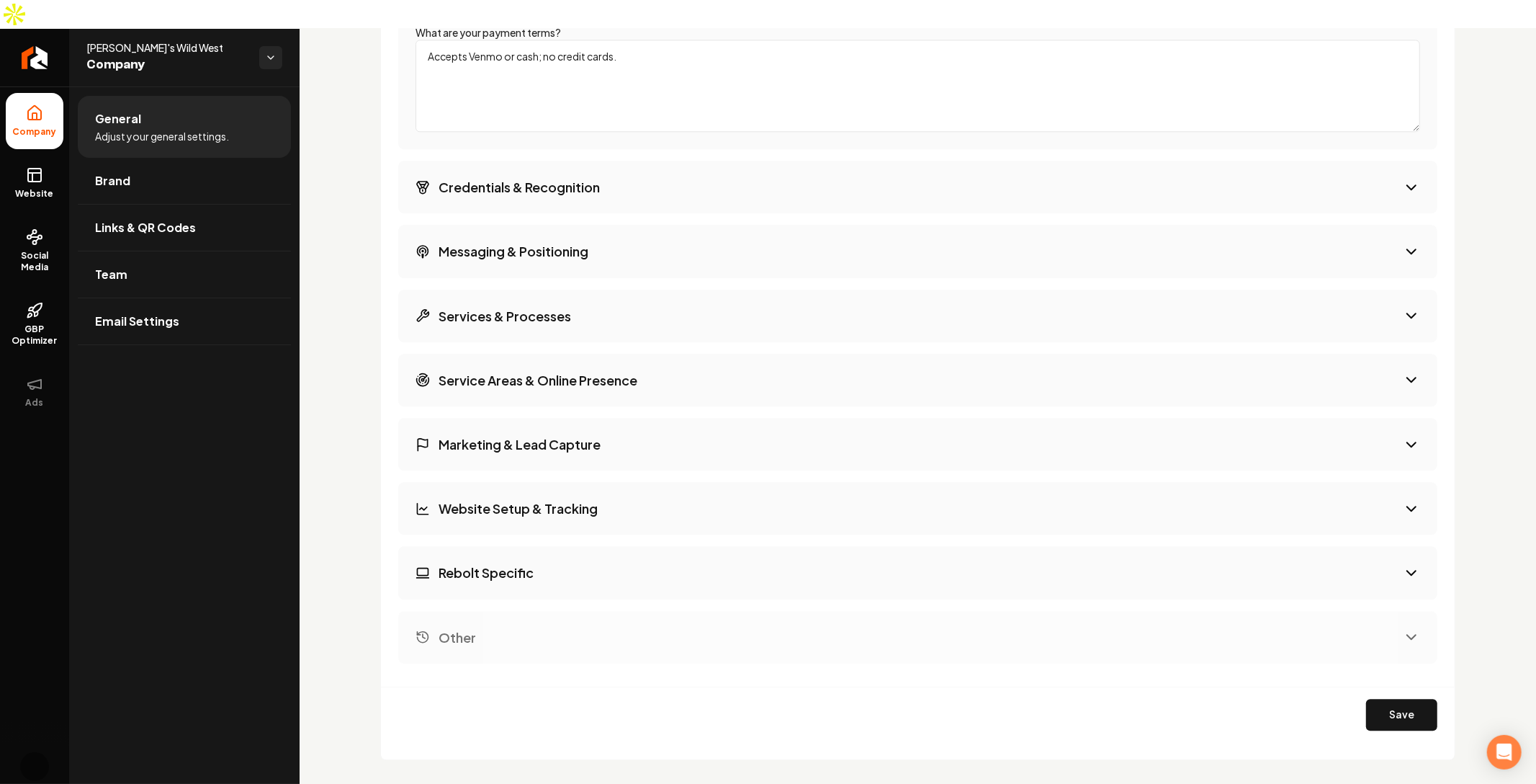
click at [639, 295] on button "Services & Processes" at bounding box center [918, 316] width 1039 height 53
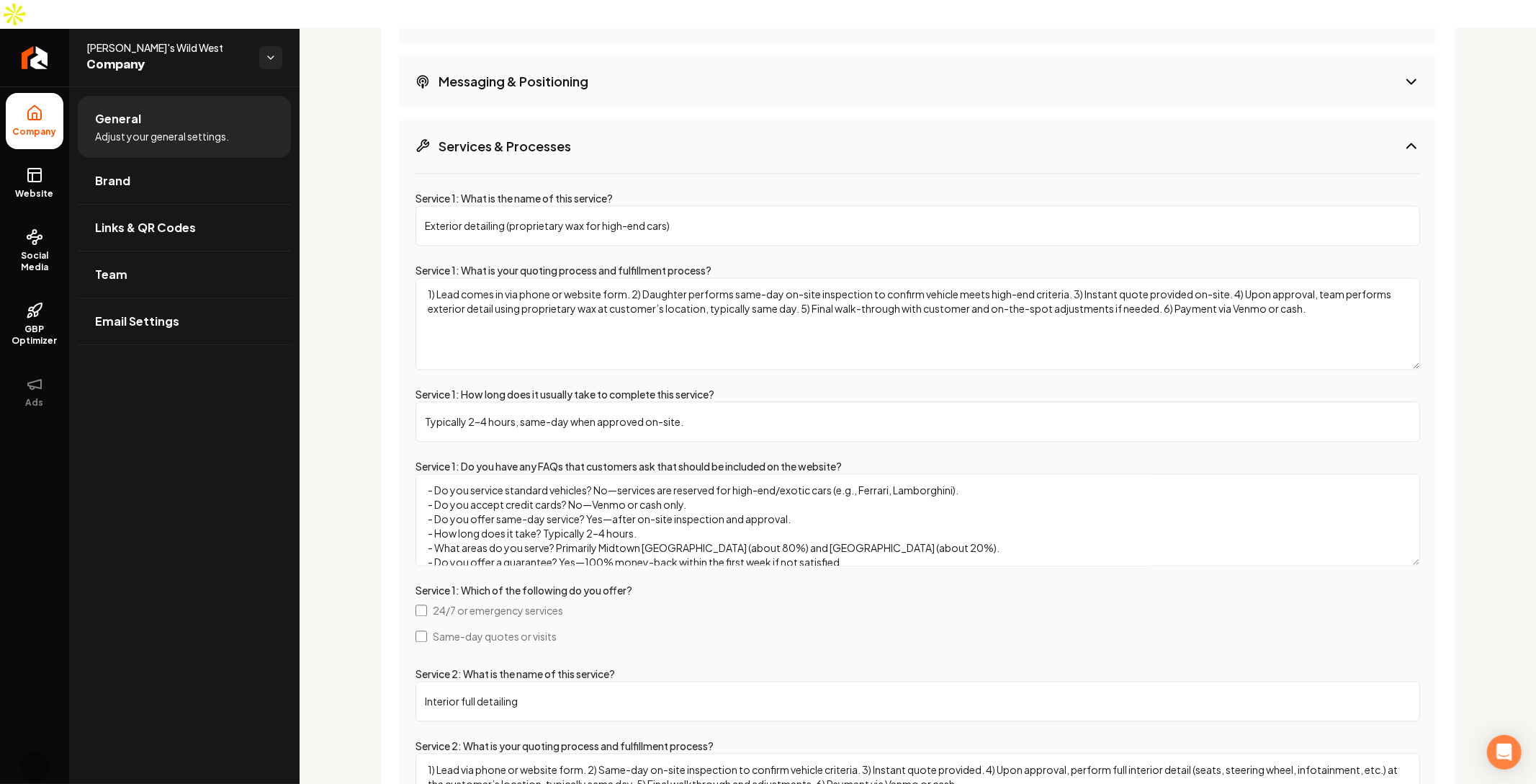
scroll to position [2294, 0]
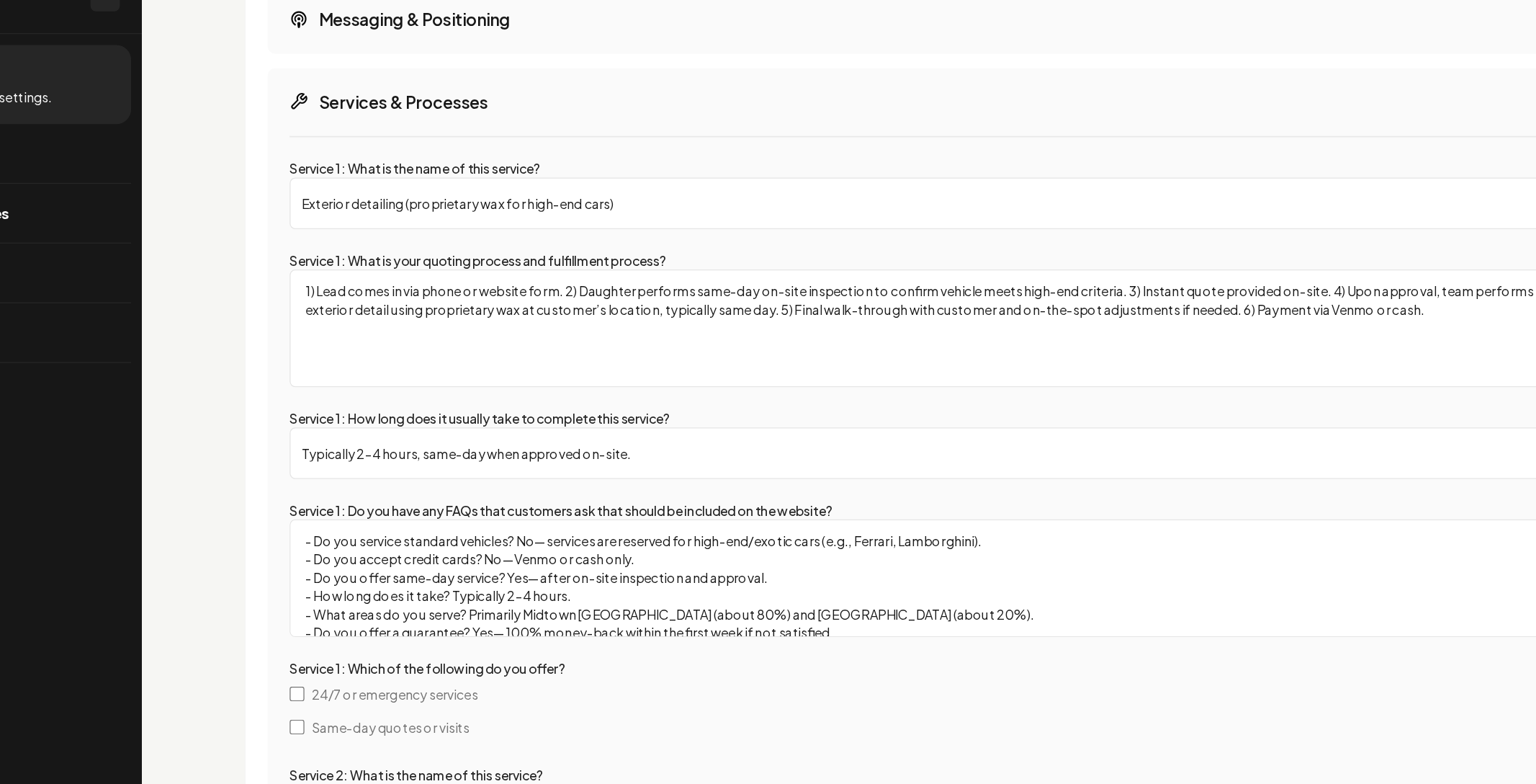
click at [561, 199] on input "Exterior detailing (proprietary wax for high-end cars)" at bounding box center [918, 219] width 1005 height 40
click at [532, 199] on input "Exterior detailing (proprietary wax for high-end cars)" at bounding box center [918, 219] width 1005 height 40
drag, startPoint x: 523, startPoint y: 183, endPoint x: 634, endPoint y: 187, distance: 111.1
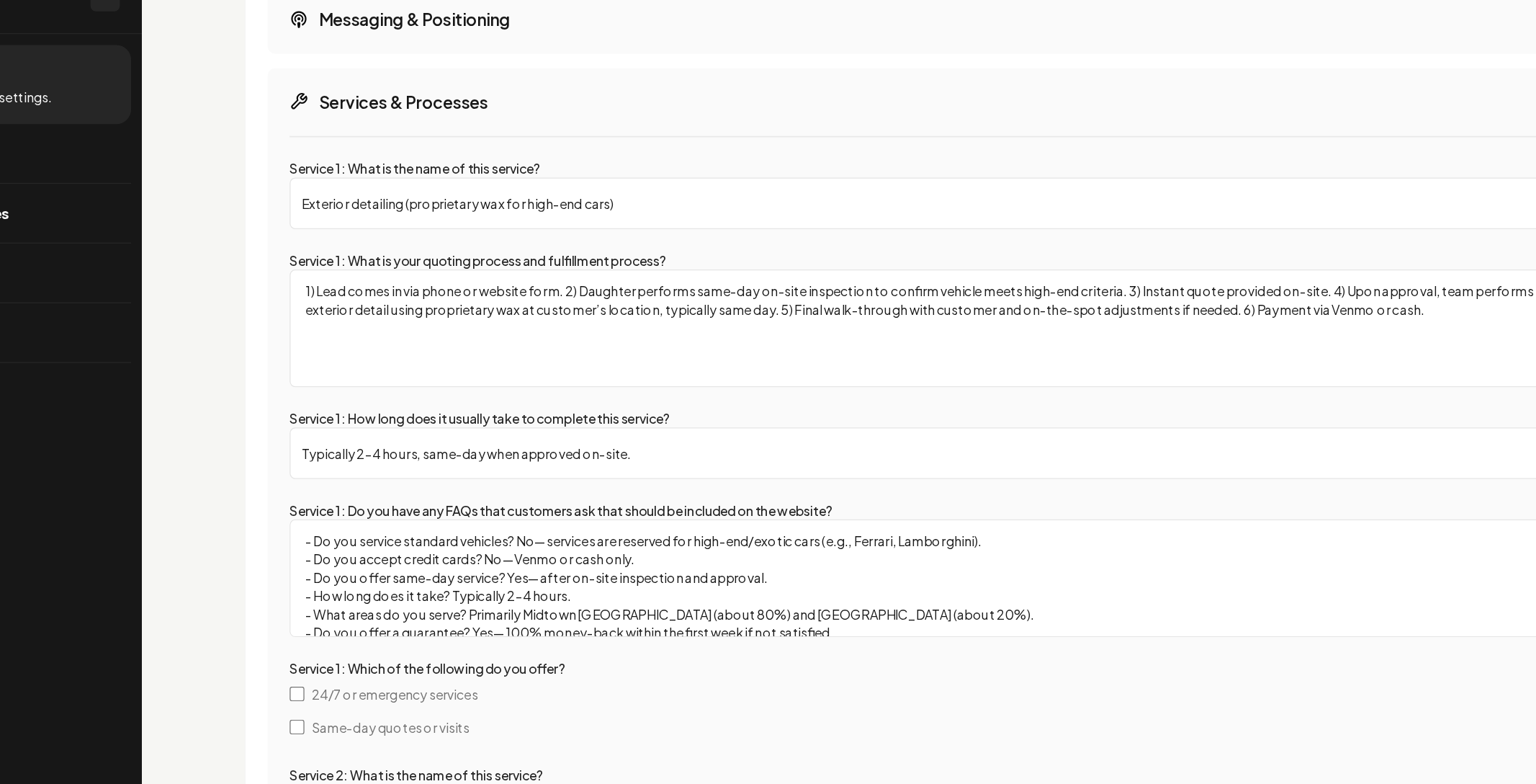
click at [634, 199] on input "Exterior detailing (proprietary wax for high-end cars)" at bounding box center [918, 219] width 1005 height 40
click at [590, 273] on textarea "1) Lead comes in via phone or website form. 2) Daughter performs same-day on-si…" at bounding box center [918, 317] width 1005 height 92
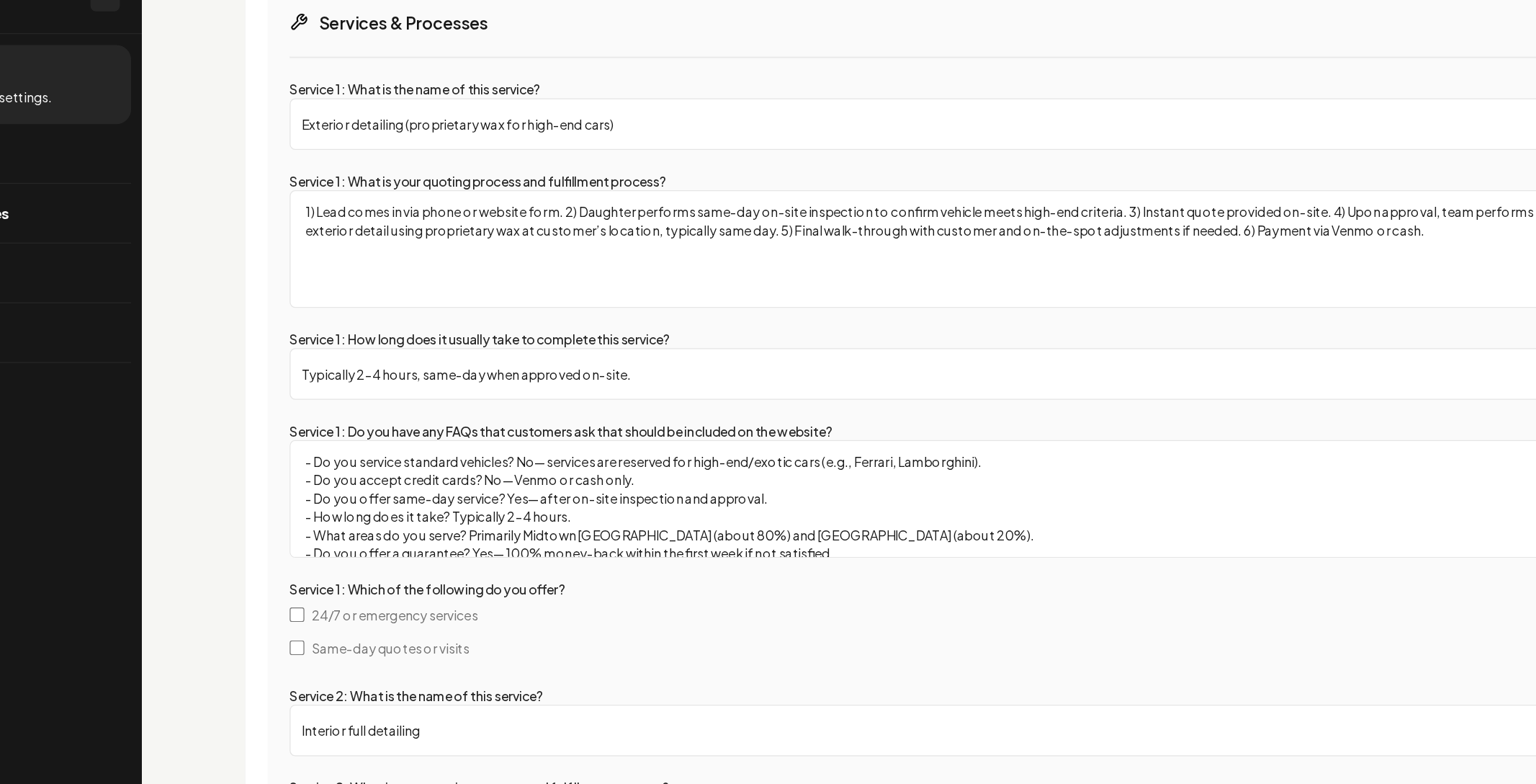
scroll to position [2356, 0]
drag, startPoint x: 452, startPoint y: 197, endPoint x: 602, endPoint y: 198, distance: 150.0
click at [602, 209] on textarea "1) Lead comes in via phone or website form. 2) Daughter performs same-day on-si…" at bounding box center [918, 255] width 1005 height 92
drag, startPoint x: 712, startPoint y: 198, endPoint x: 955, endPoint y: 197, distance: 243.0
click at [955, 209] on textarea "1) Lead comes in via phone or website form. 2) Daughter performs same-day on-si…" at bounding box center [918, 255] width 1005 height 92
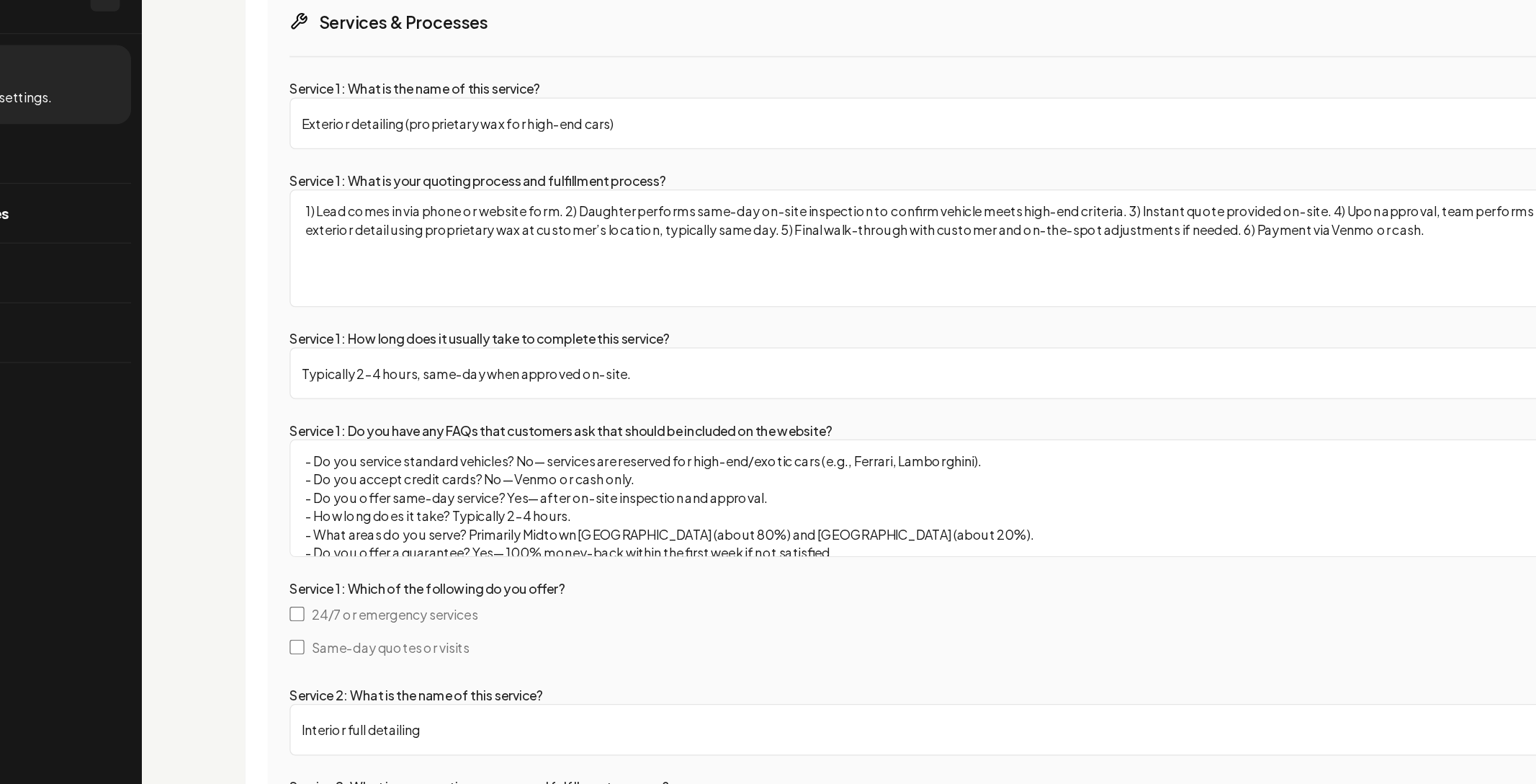
drag, startPoint x: 1100, startPoint y: 196, endPoint x: 1157, endPoint y: 201, distance: 57.2
click at [1157, 209] on textarea "1) Lead comes in via phone or website form. 2) Daughter performs same-day on-si…" at bounding box center [918, 255] width 1005 height 92
drag, startPoint x: 1174, startPoint y: 204, endPoint x: 1392, endPoint y: 216, distance: 218.3
click at [1392, 216] on textarea "1) Lead comes in via phone or website form. 2) Daughter performs same-day on-si…" at bounding box center [918, 255] width 1005 height 92
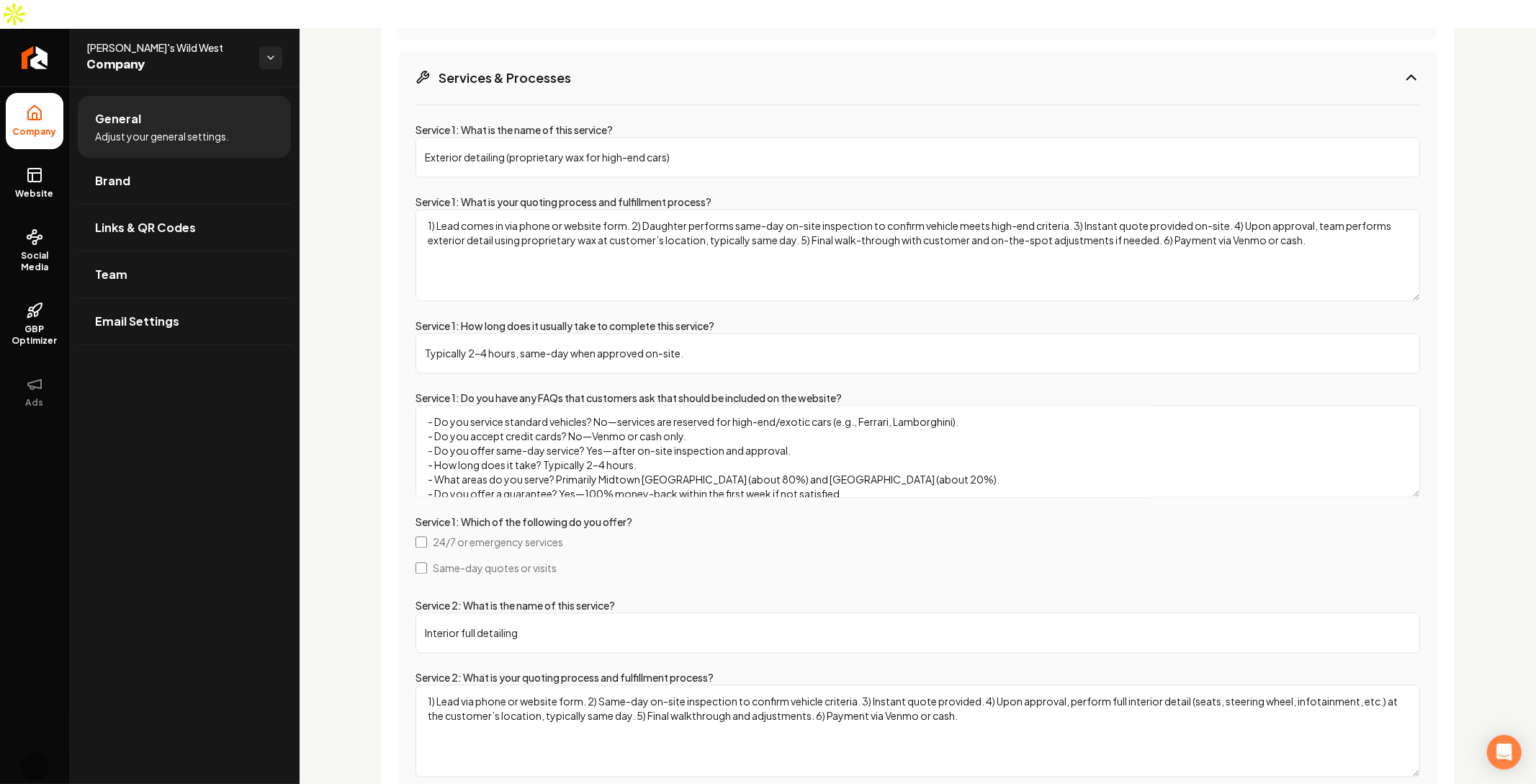
click at [698, 404] on textarea "- Do you service standard vehicles? No—services are reserved for high-end/exoti…" at bounding box center [918, 450] width 1005 height 92
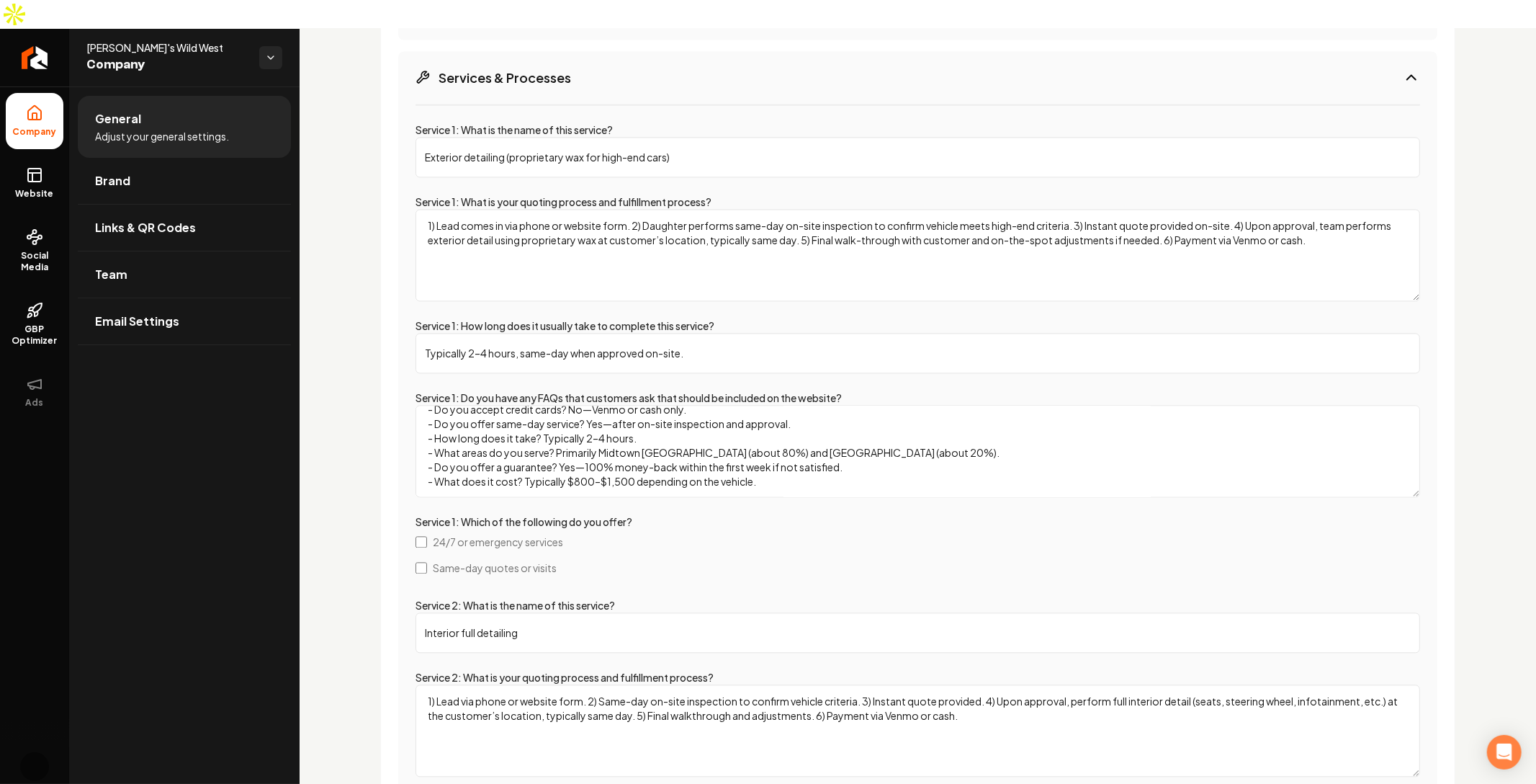
scroll to position [0, 0]
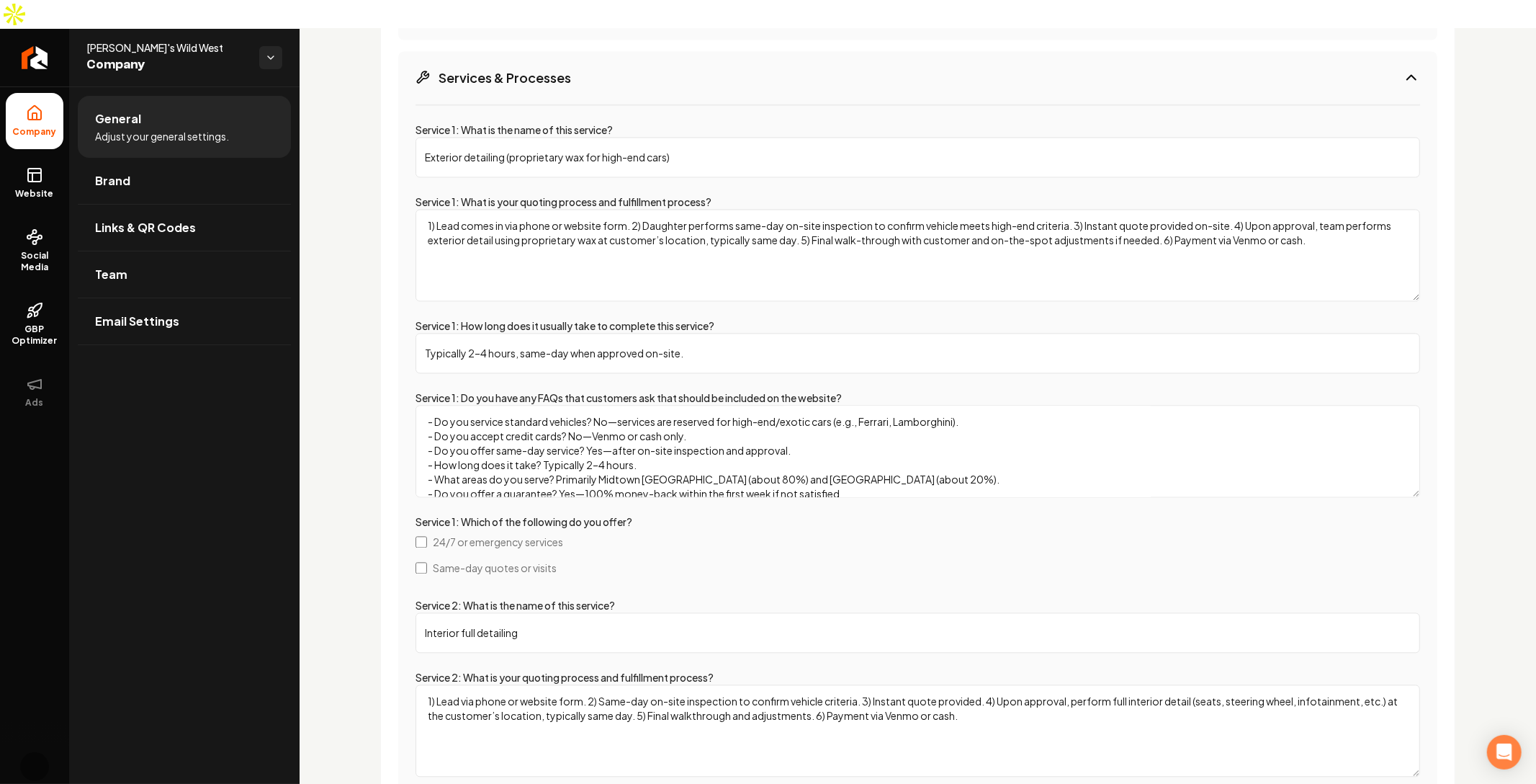
drag, startPoint x: 784, startPoint y: 455, endPoint x: 452, endPoint y: 340, distance: 351.4
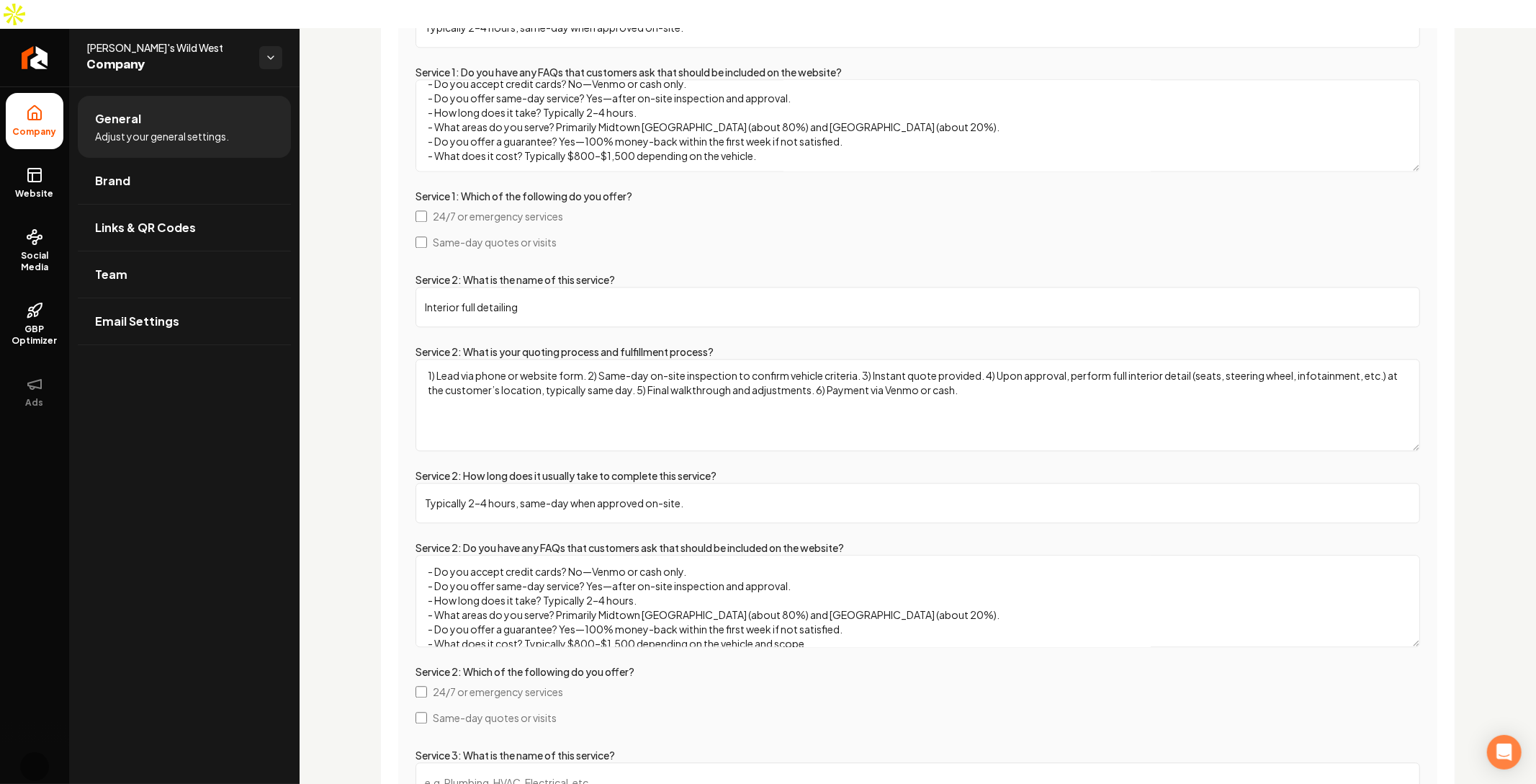
scroll to position [2688, 0]
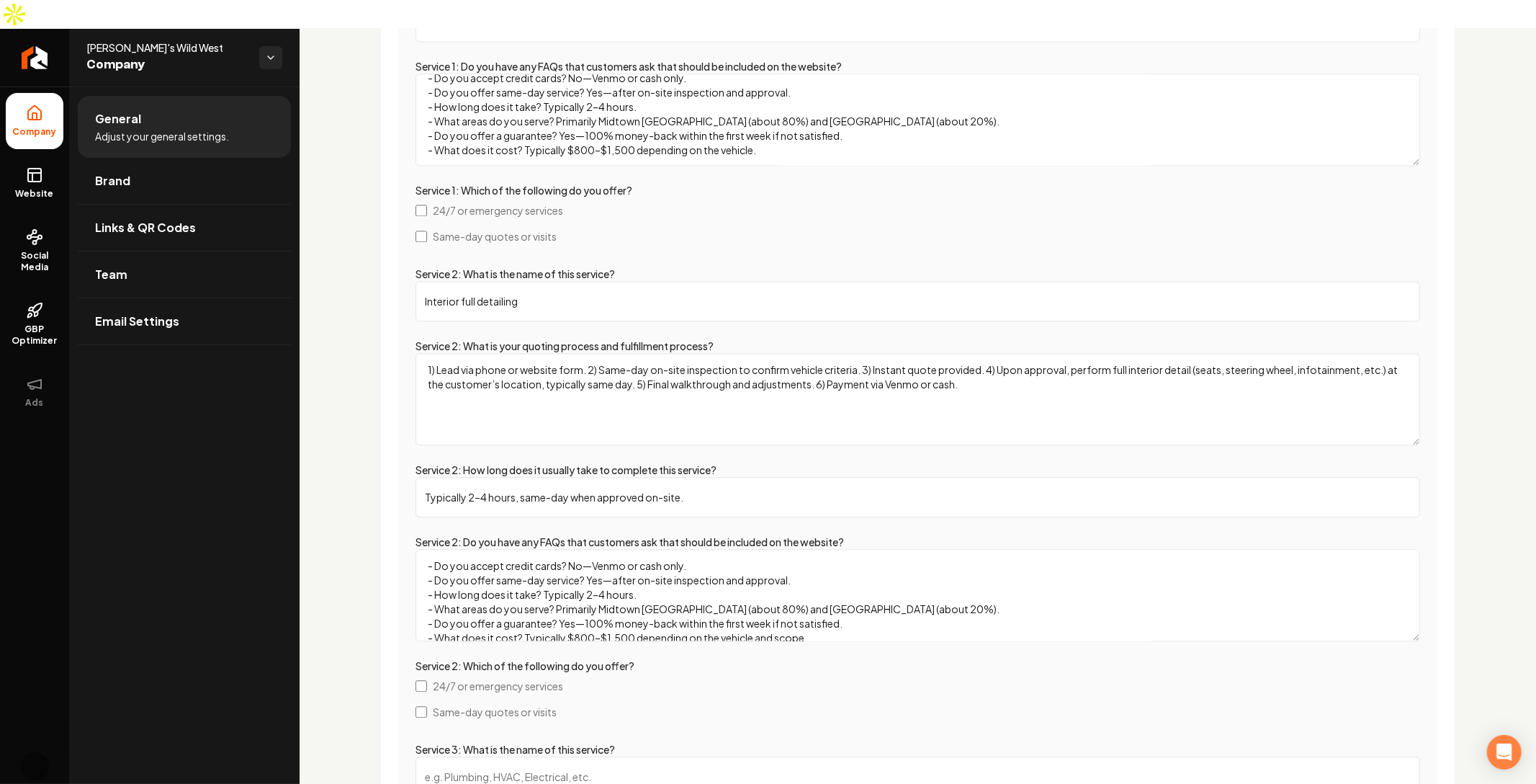
click at [555, 281] on input "Interior full detailing" at bounding box center [918, 301] width 1005 height 40
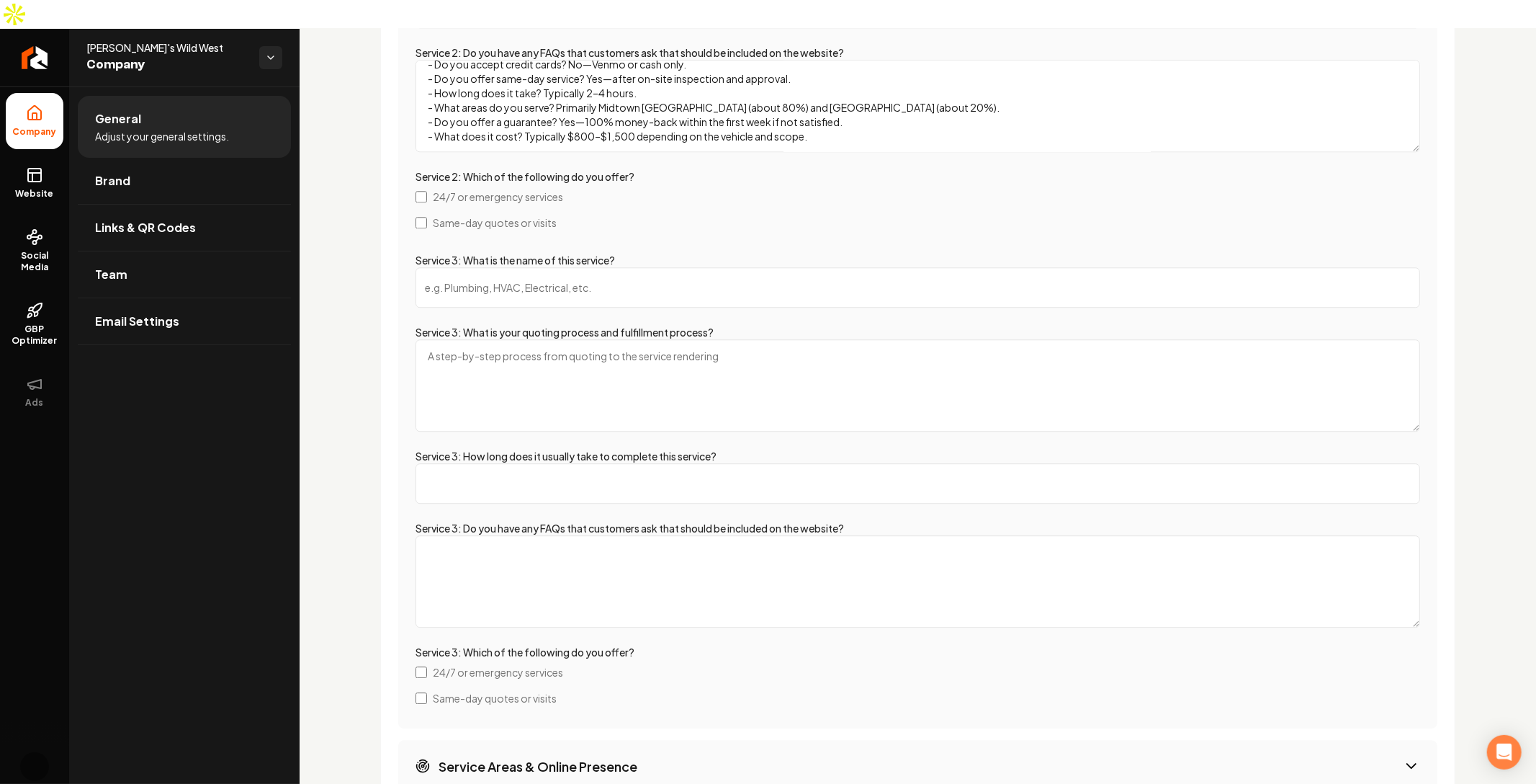
scroll to position [3562, 0]
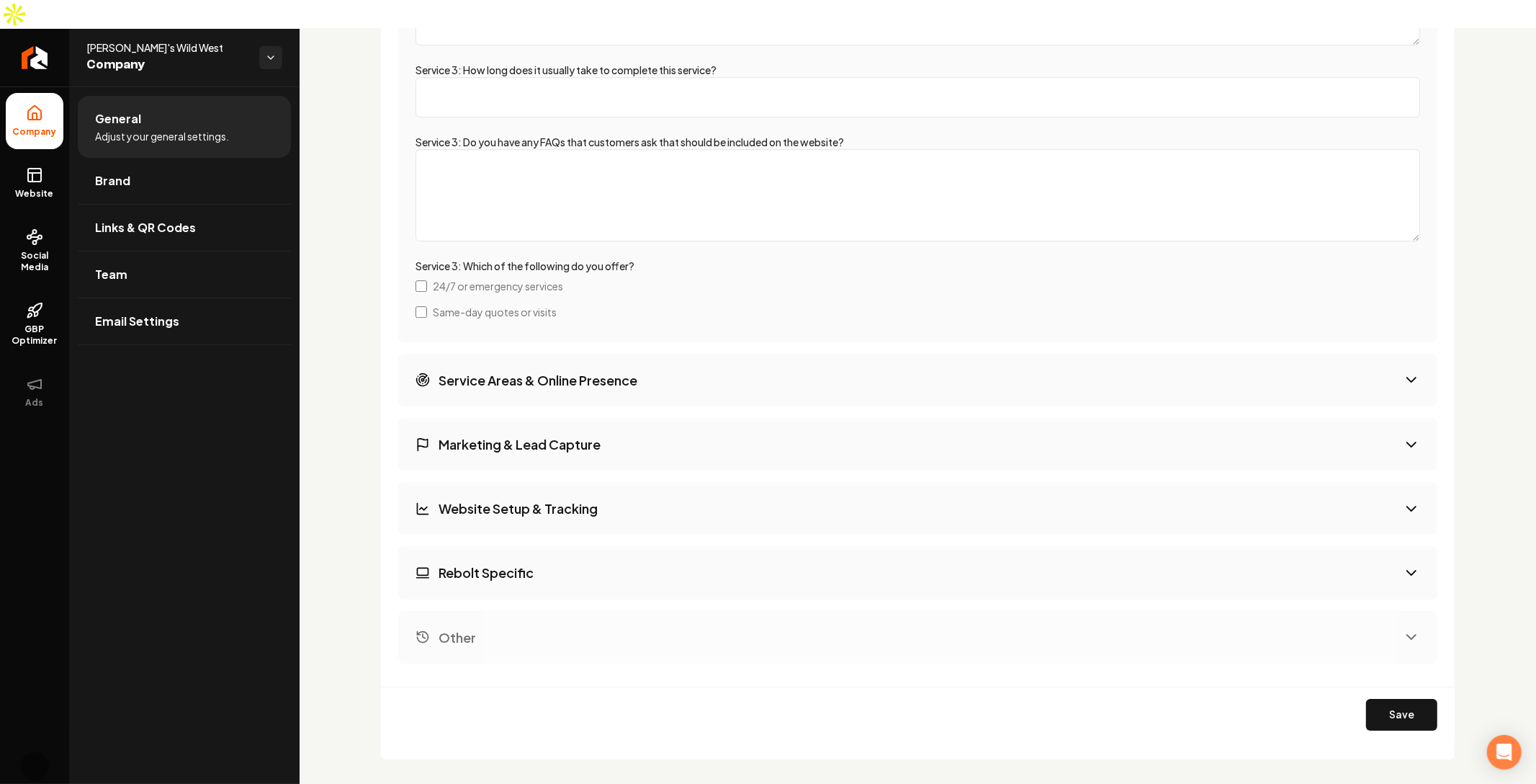
click at [569, 435] on h3 "Marketing & Lead Capture" at bounding box center [520, 444] width 162 height 18
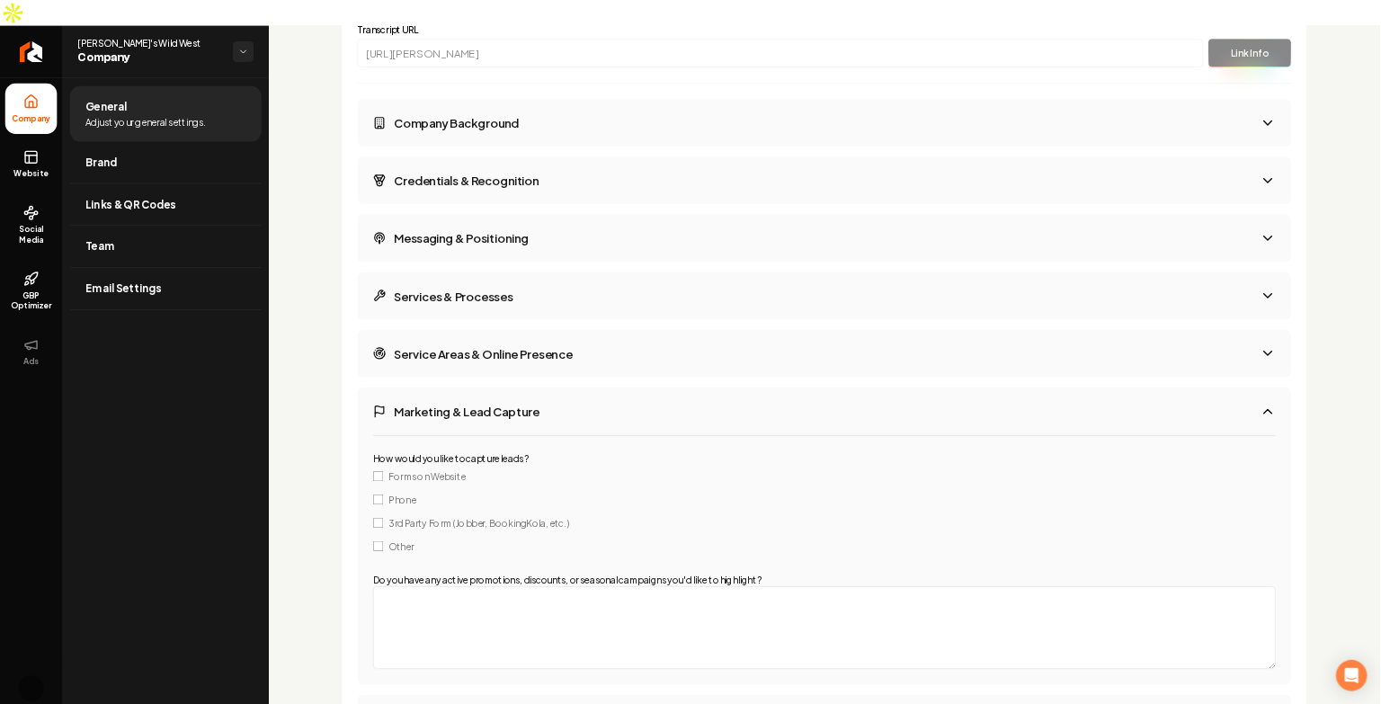
scroll to position [2628, 0]
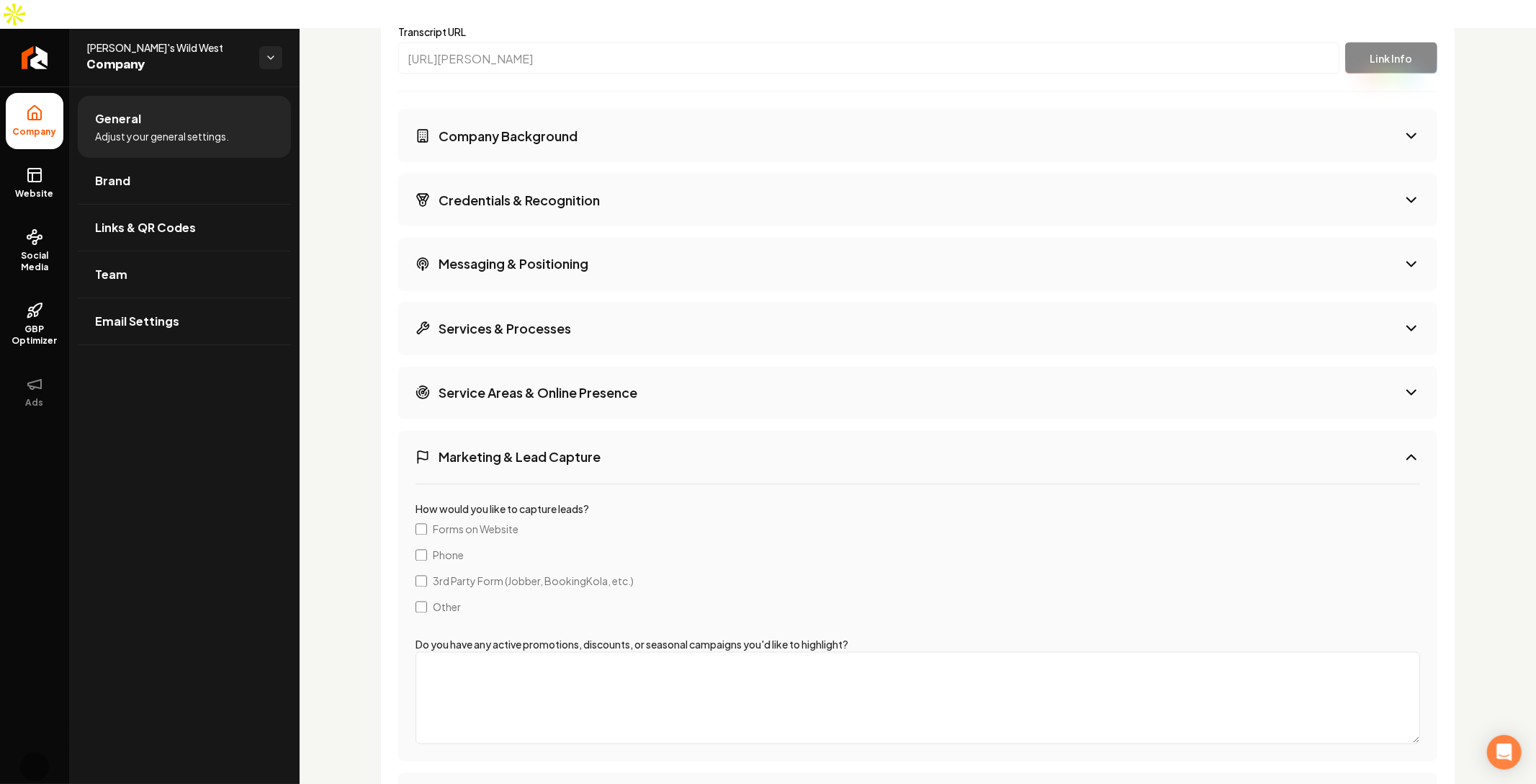
click at [580, 255] on h3 "Messaging & Positioning" at bounding box center [513, 263] width 150 height 18
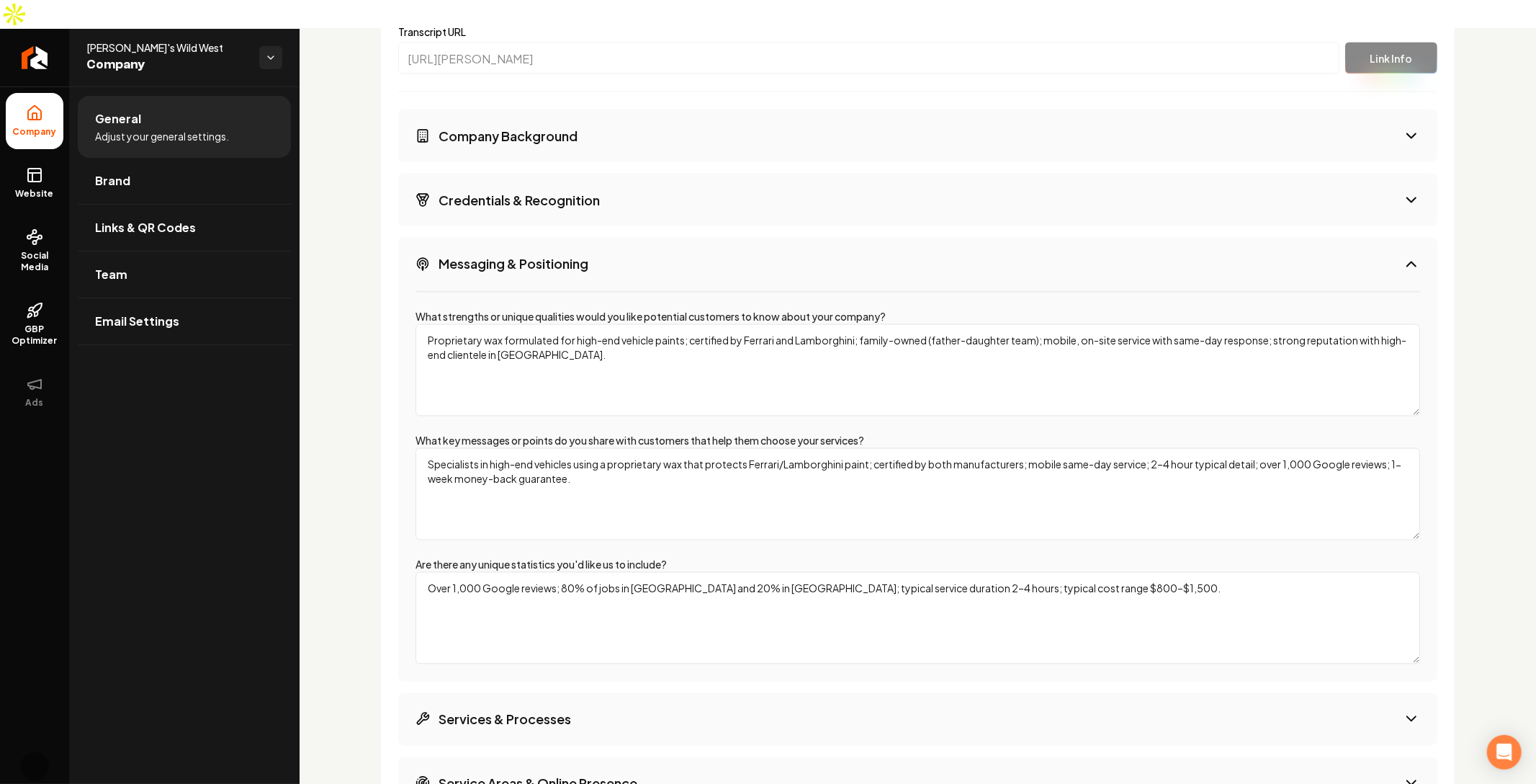
click at [600, 335] on textarea "Proprietary wax formulated for high-end vehicle paints; certified by Ferrari an…" at bounding box center [918, 370] width 1005 height 92
click at [598, 333] on textarea "Proprietary wax formulated for high-end vehicle paints; certified by Ferrari an…" at bounding box center [918, 370] width 1005 height 92
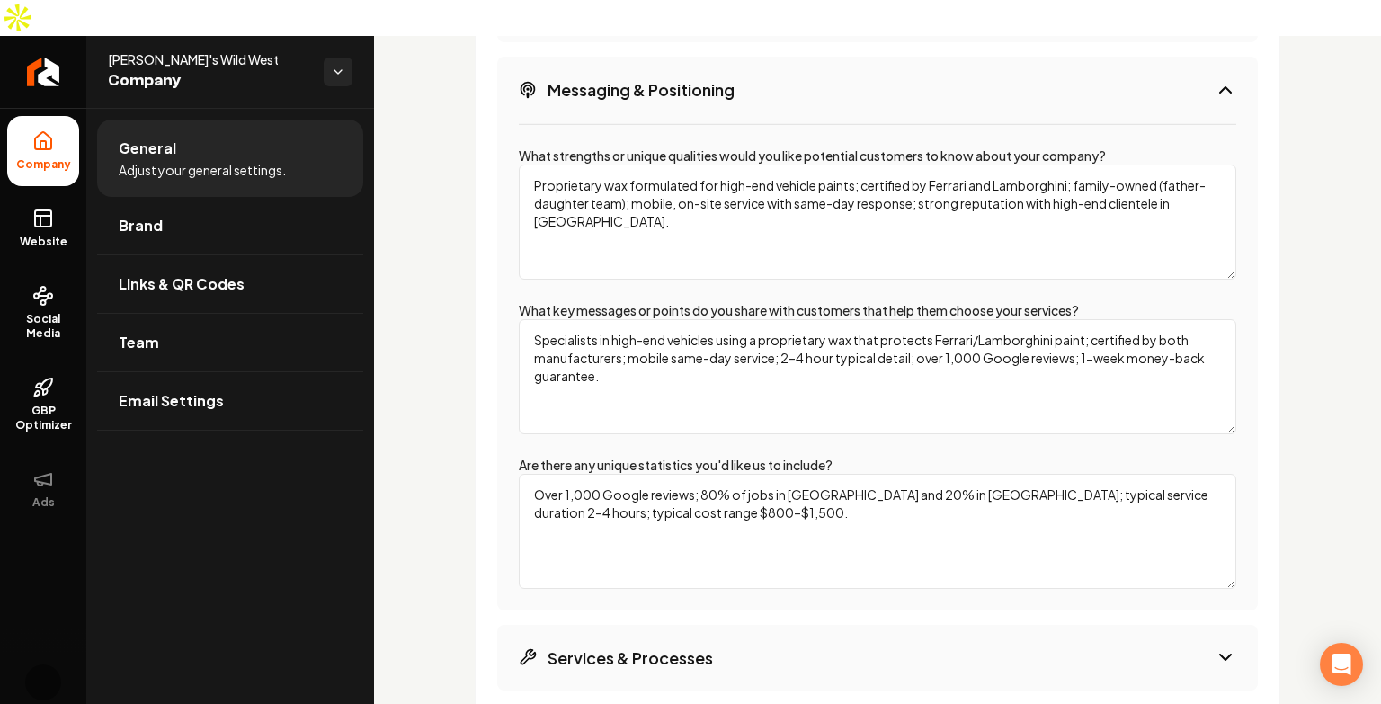
scroll to position [2883, 0]
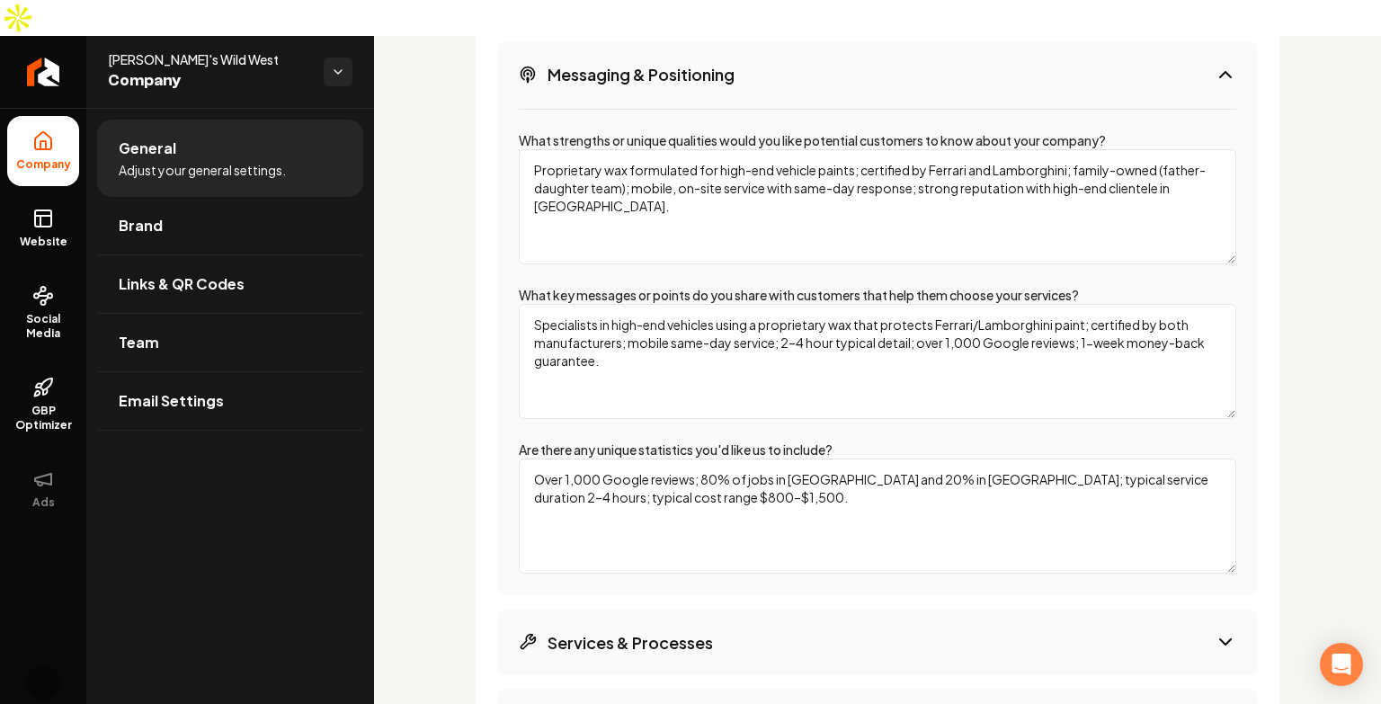
click at [625, 149] on textarea "Proprietary wax formulated for high-end vehicle paints; certified by Ferrari an…" at bounding box center [878, 206] width 718 height 115
click at [335, 31] on html "Company Website Social Media GBP Optimizer Ads Account Mitch's Wild West Compan…" at bounding box center [690, 352] width 1381 height 704
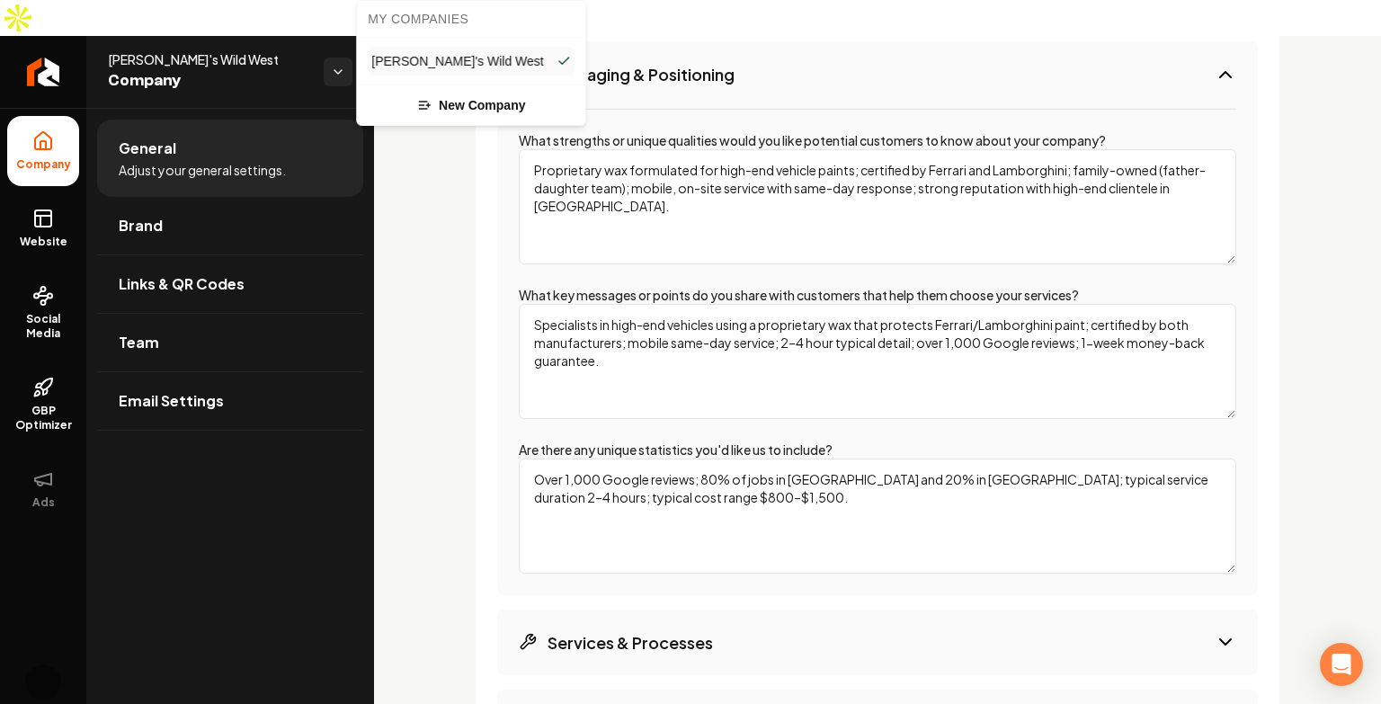
click at [488, 361] on html "Company Website Social Media GBP Optimizer Ads Account Mitch's Wild West Compan…" at bounding box center [690, 352] width 1381 height 704
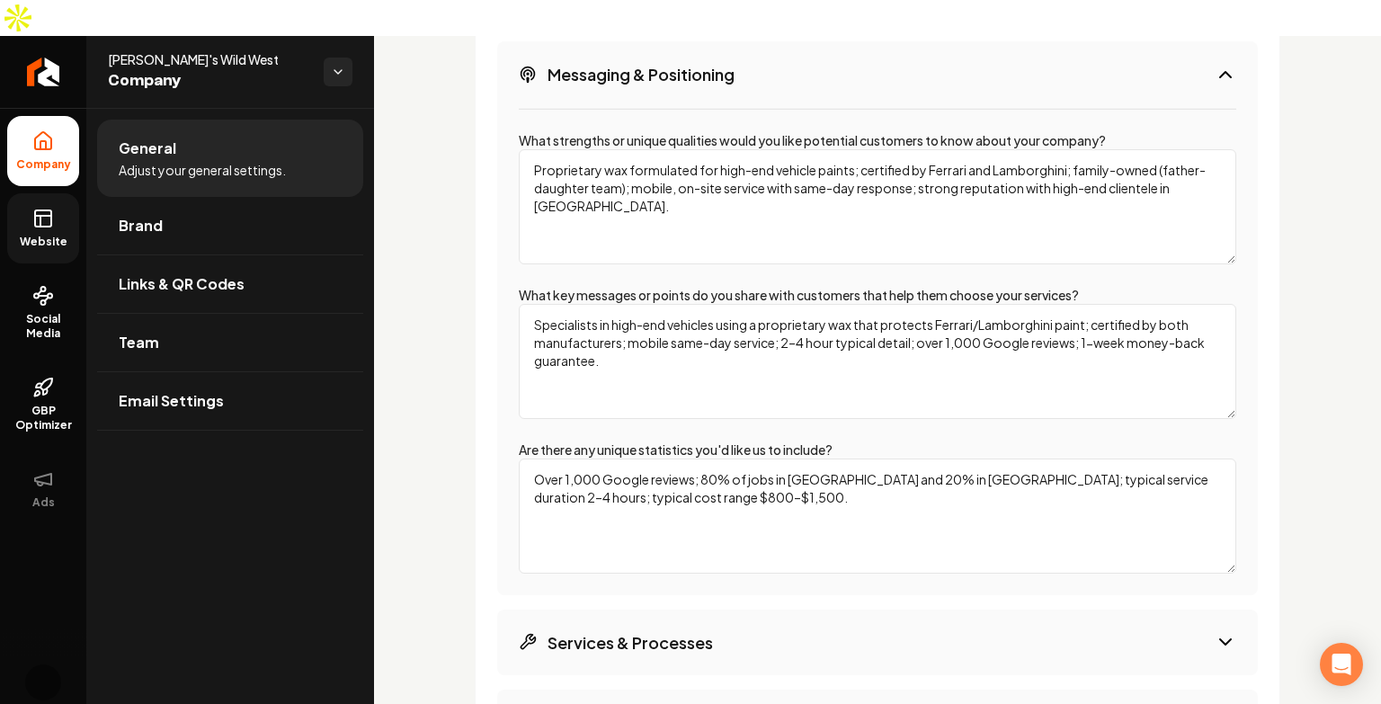
click at [70, 218] on link "Website" at bounding box center [43, 228] width 72 height 70
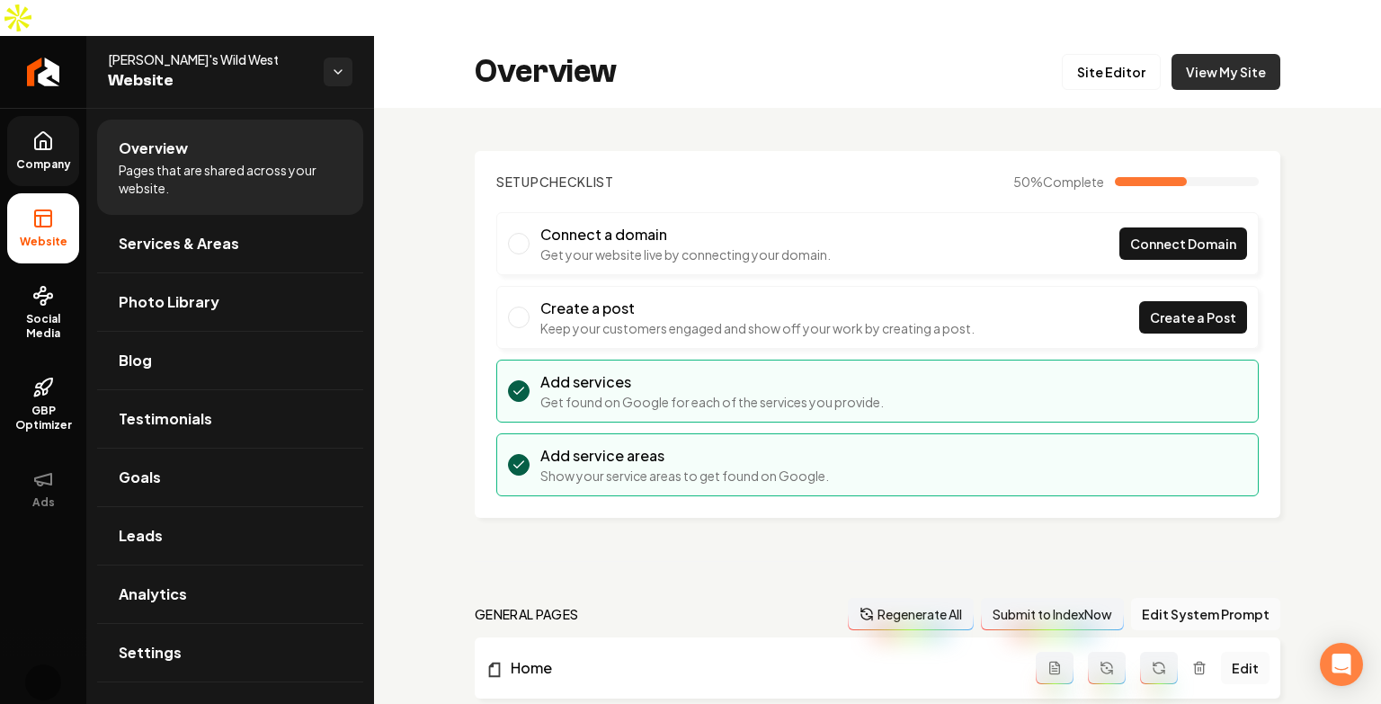
click at [1219, 54] on link "View My Site" at bounding box center [1226, 72] width 109 height 36
